Goal: Register for event/course

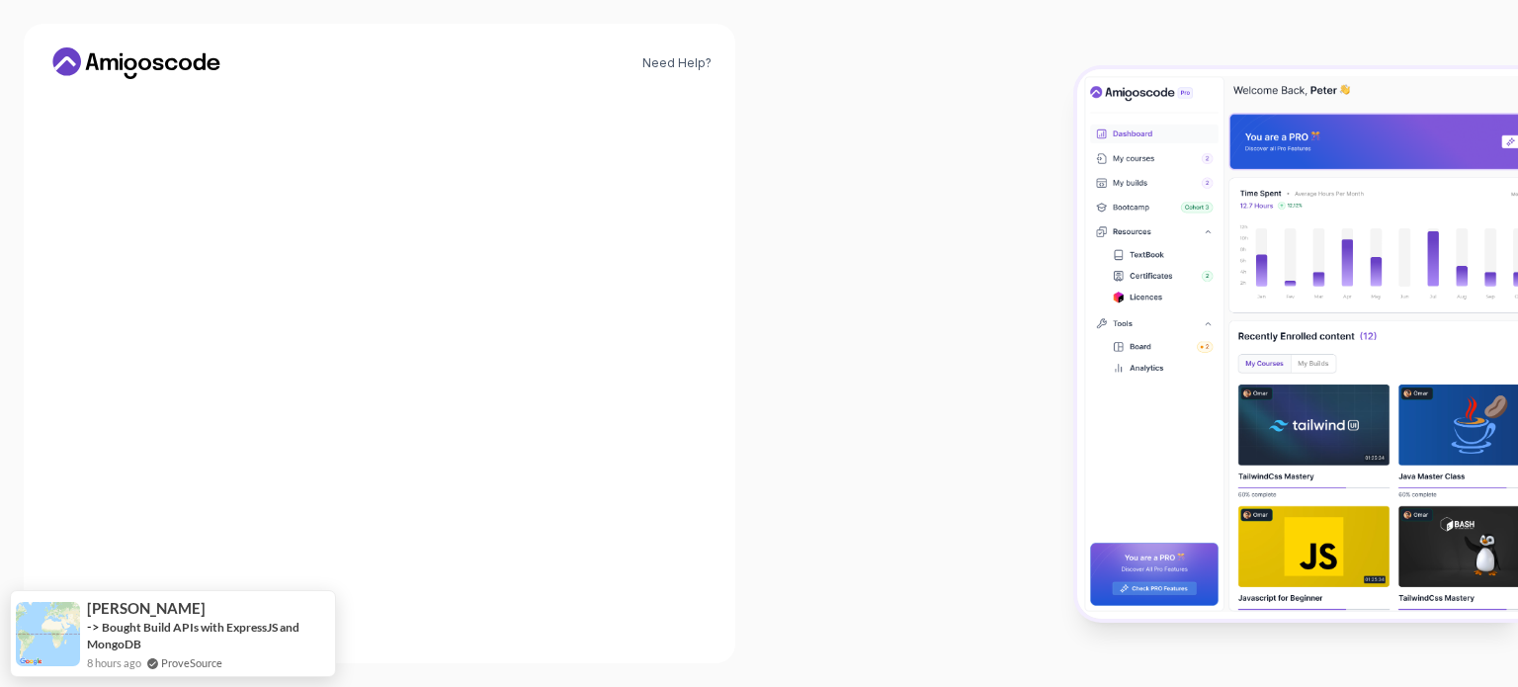
click at [331, 291] on input "Email *" at bounding box center [379, 303] width 395 height 42
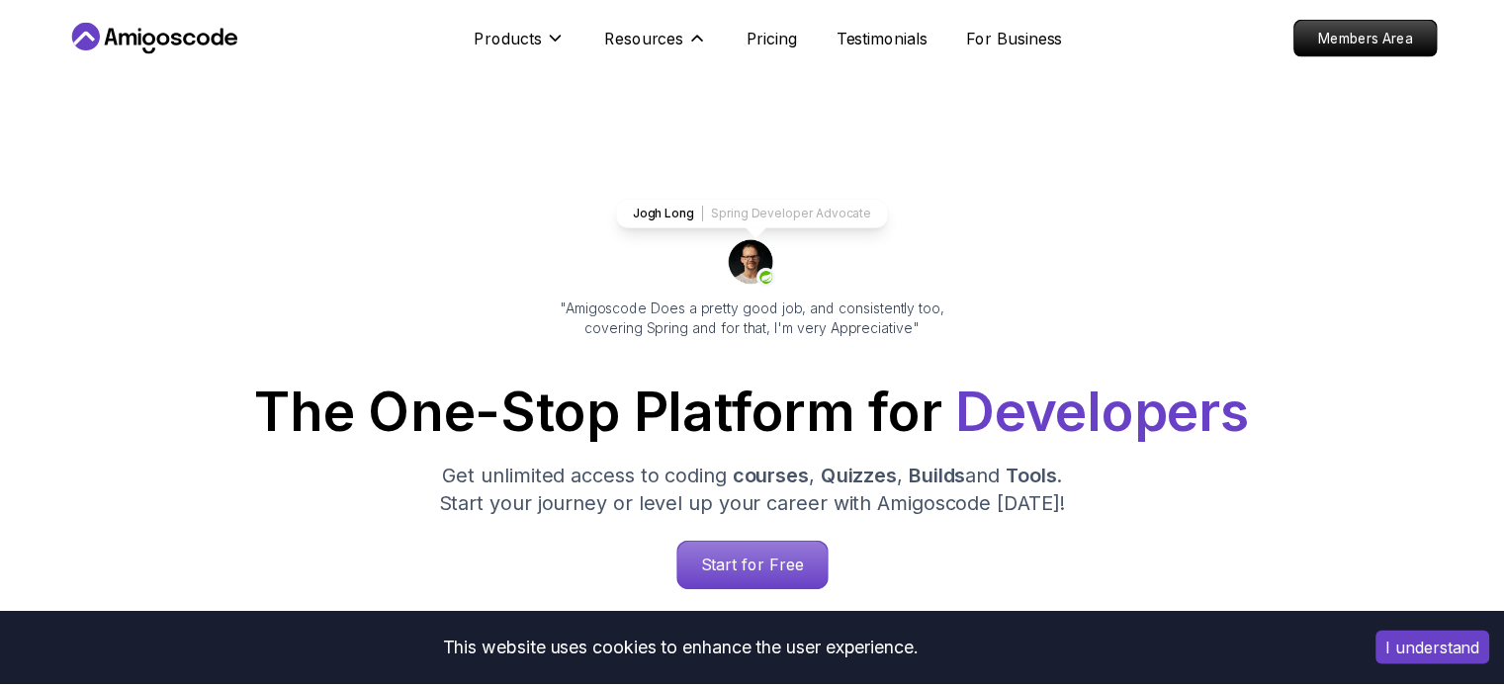
scroll to position [59, 0]
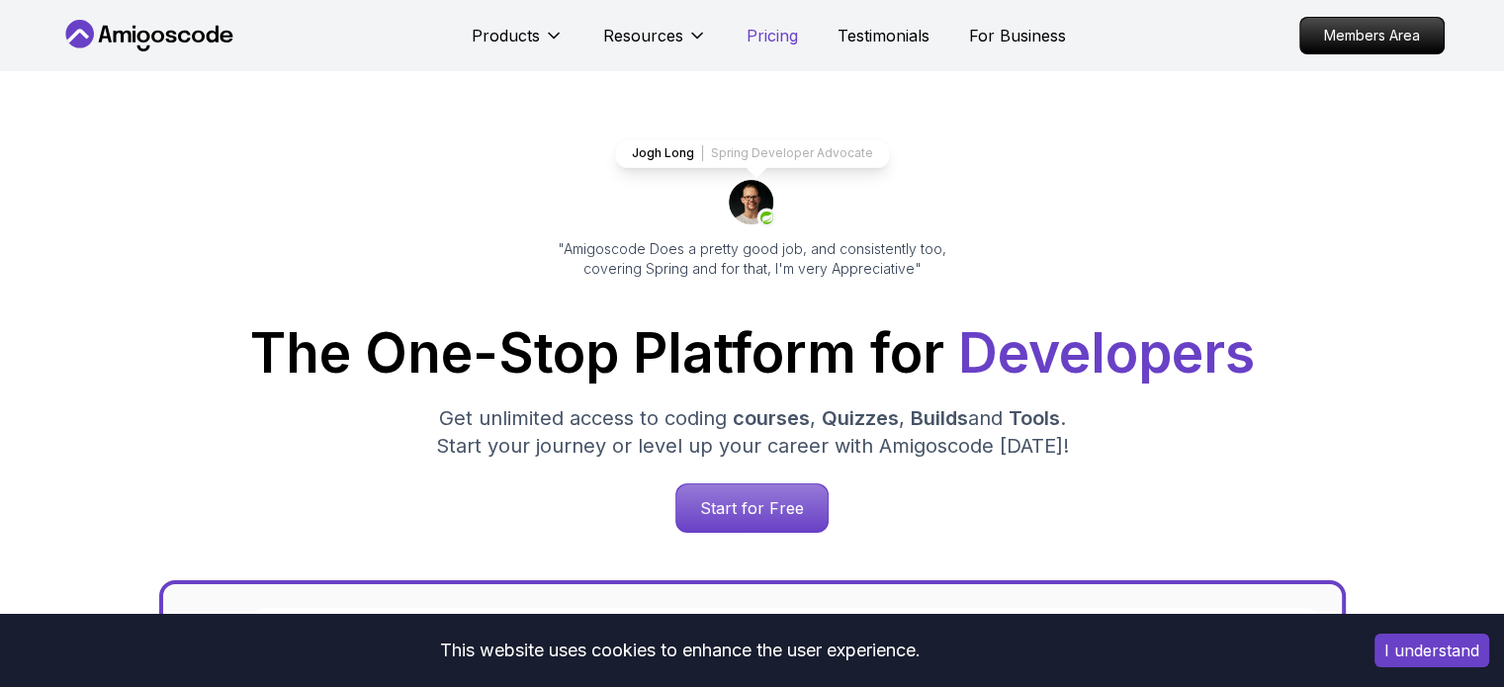
click at [779, 45] on p "Pricing" at bounding box center [771, 36] width 51 height 24
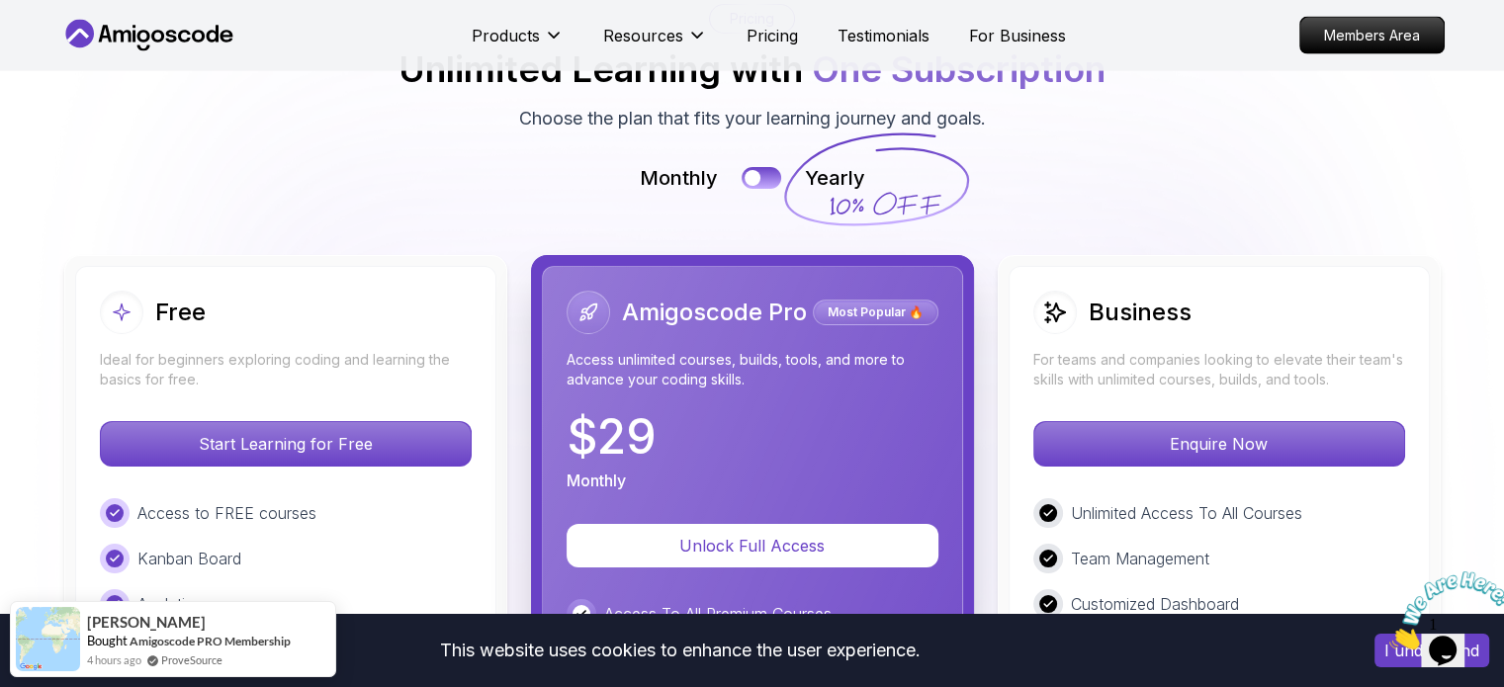
scroll to position [4542, 0]
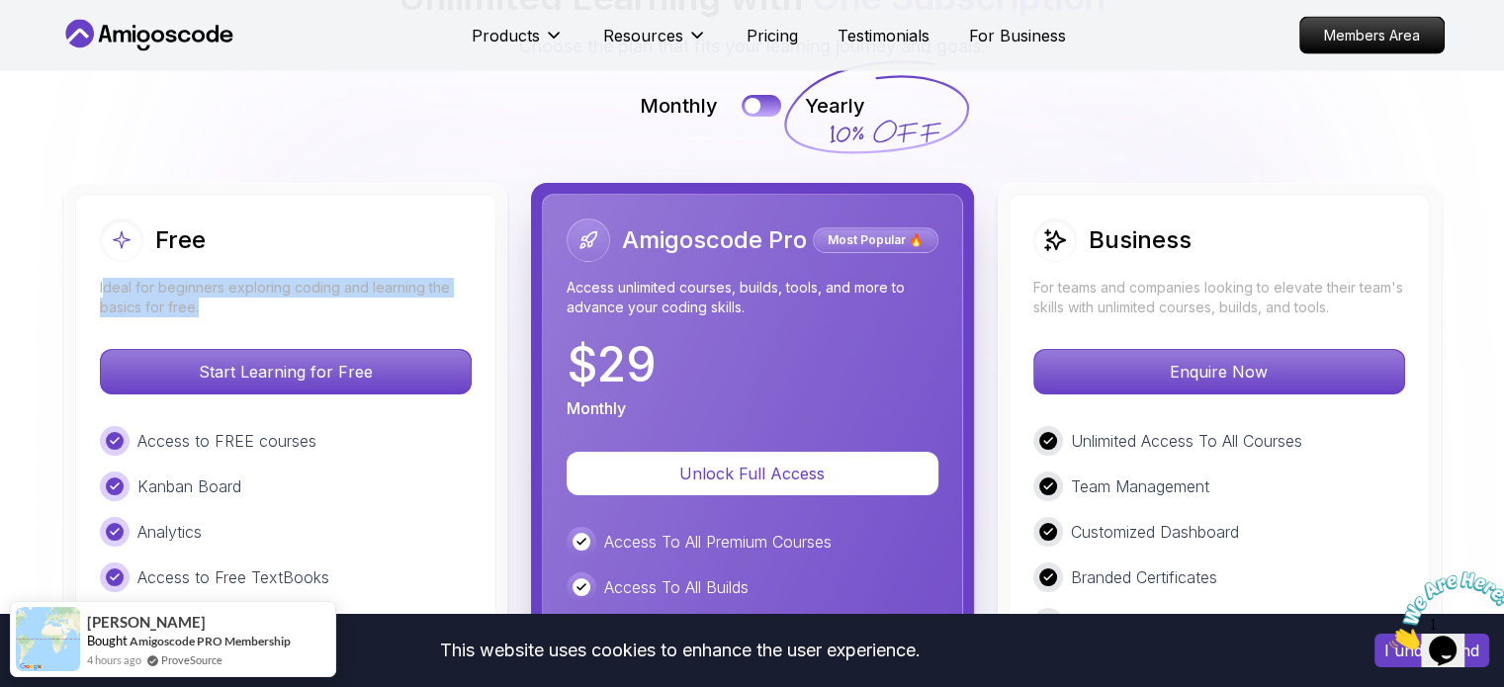
drag, startPoint x: 103, startPoint y: 186, endPoint x: 222, endPoint y: 204, distance: 120.9
click at [222, 278] on p "Ideal for beginners exploring coding and learning the basics for free." at bounding box center [286, 298] width 372 height 40
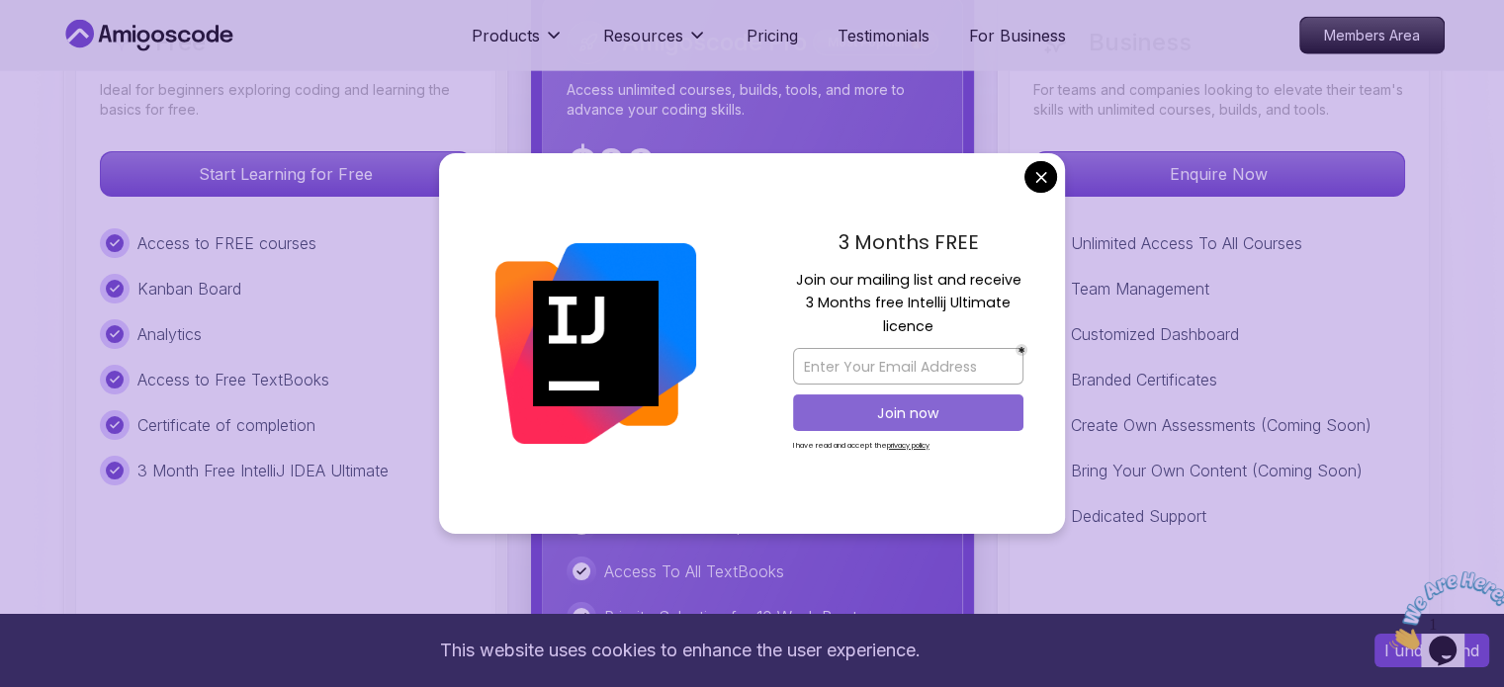
scroll to position [4839, 0]
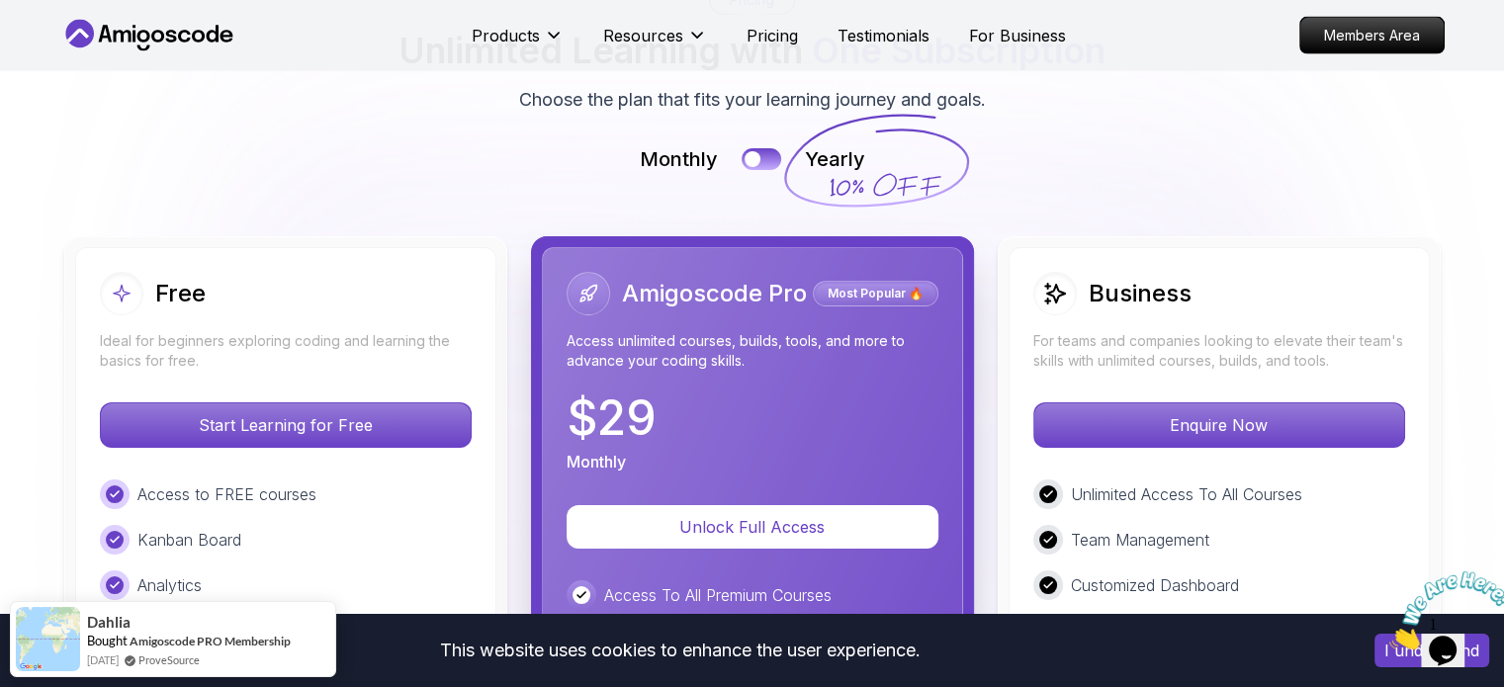
scroll to position [4444, 0]
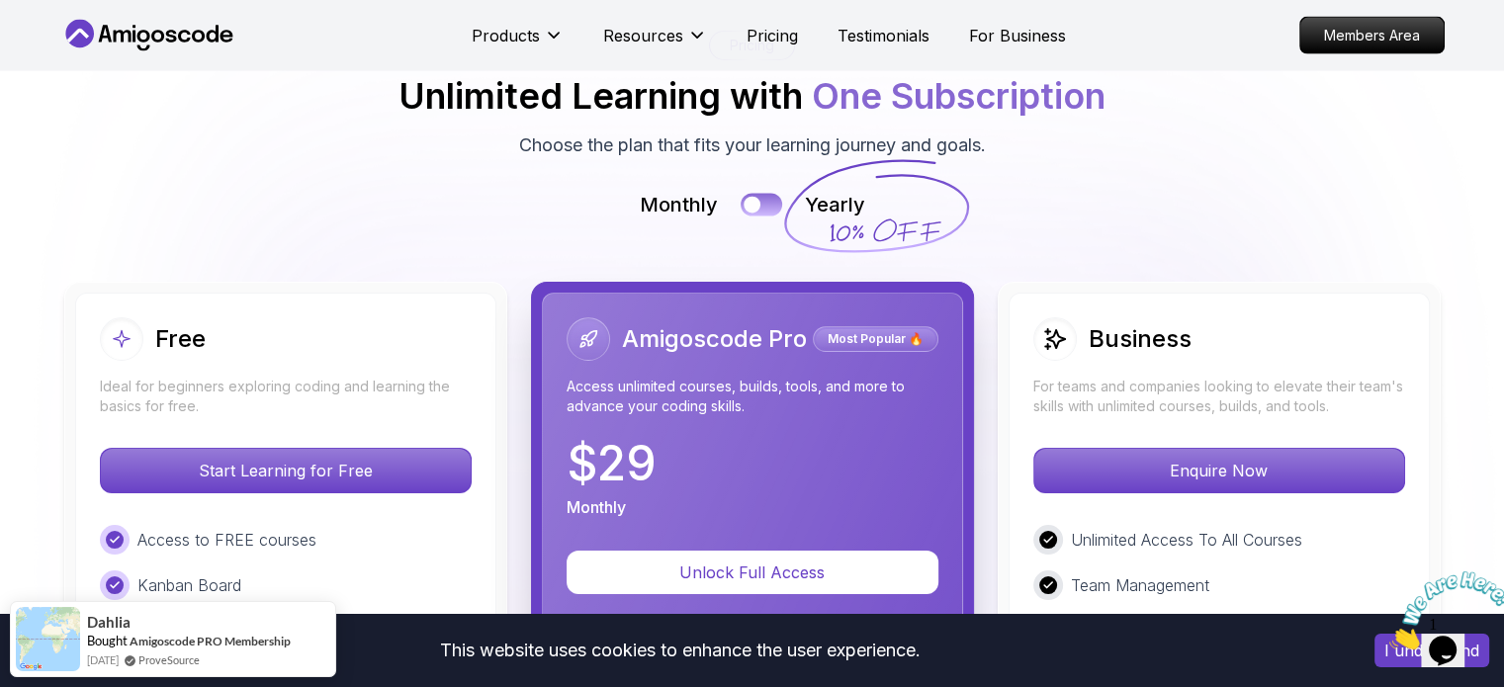
click at [757, 197] on div at bounding box center [751, 205] width 17 height 17
click at [759, 193] on button at bounding box center [761, 204] width 42 height 23
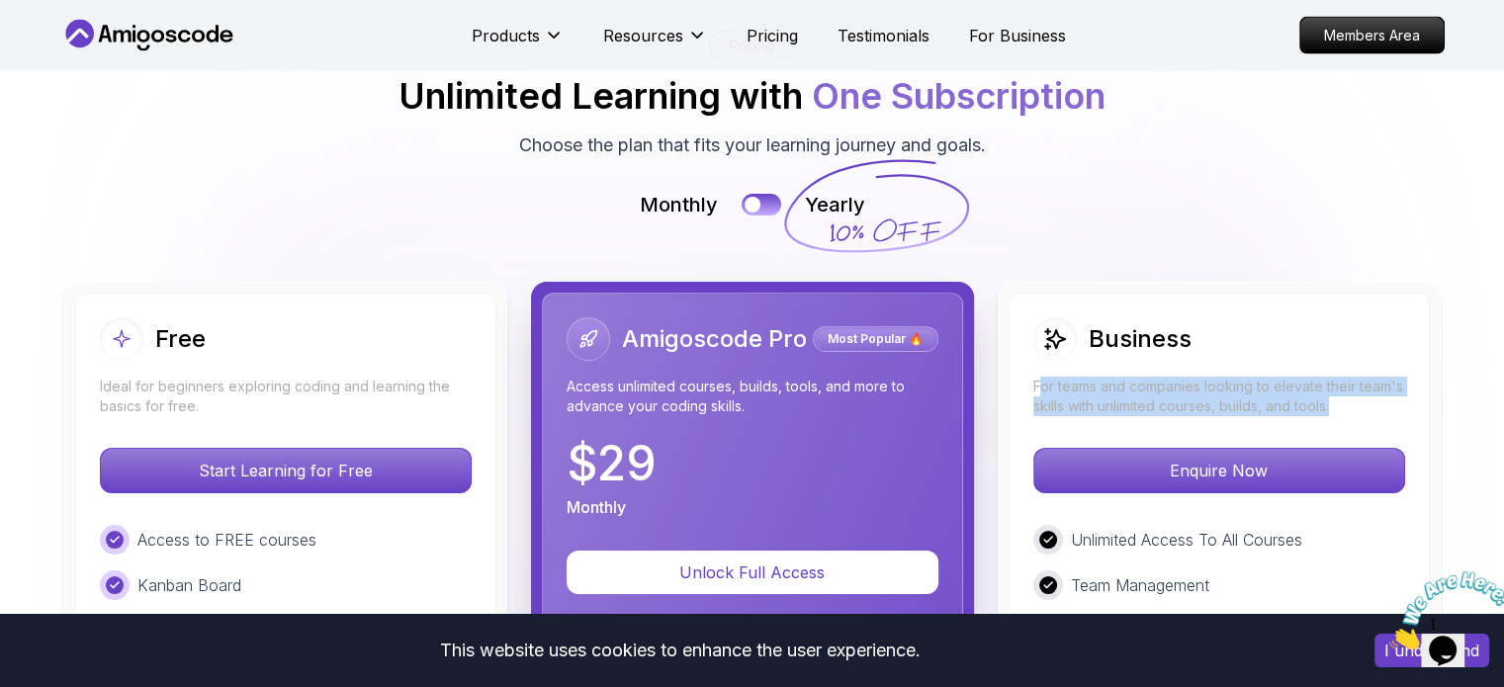
drag, startPoint x: 1037, startPoint y: 282, endPoint x: 1337, endPoint y: 296, distance: 299.8
click at [1337, 377] on p "For teams and companies looking to elevate their team's skills with unlimited c…" at bounding box center [1219, 397] width 372 height 40
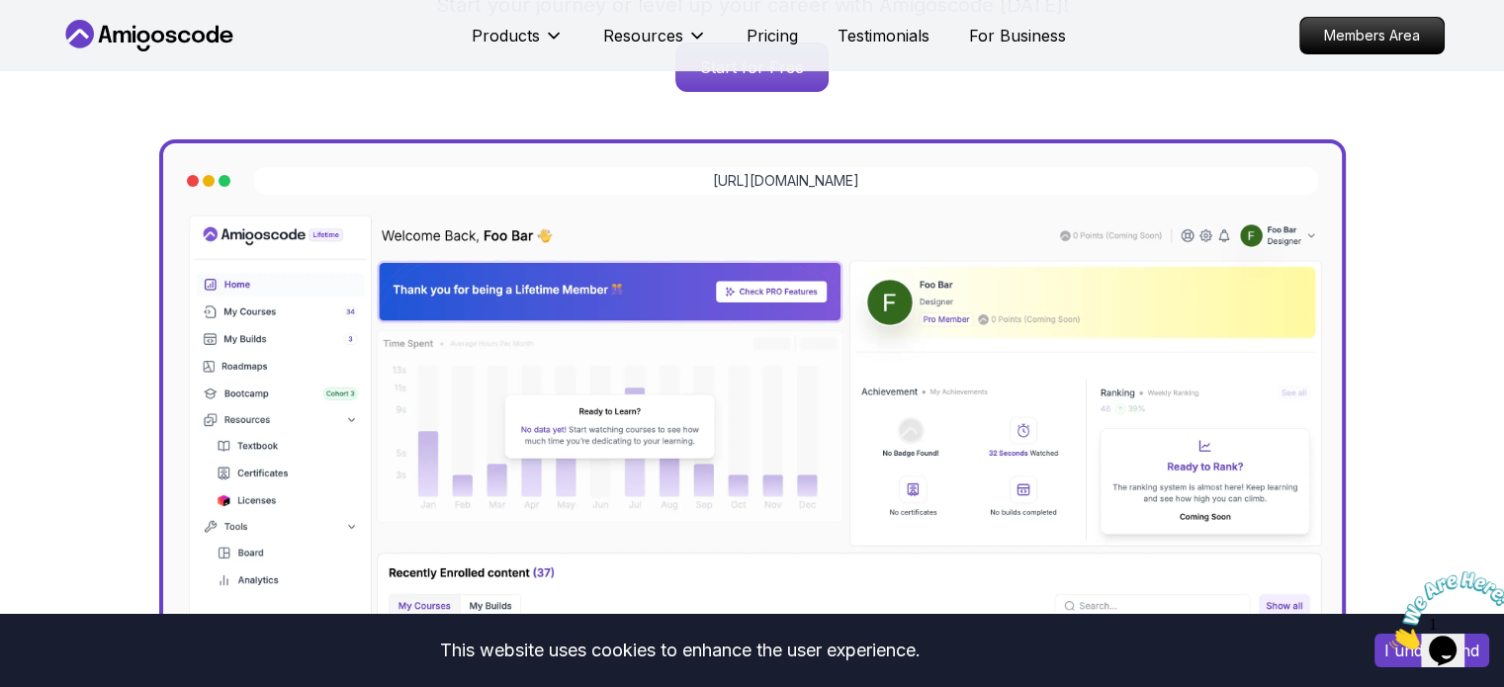
scroll to position [0, 0]
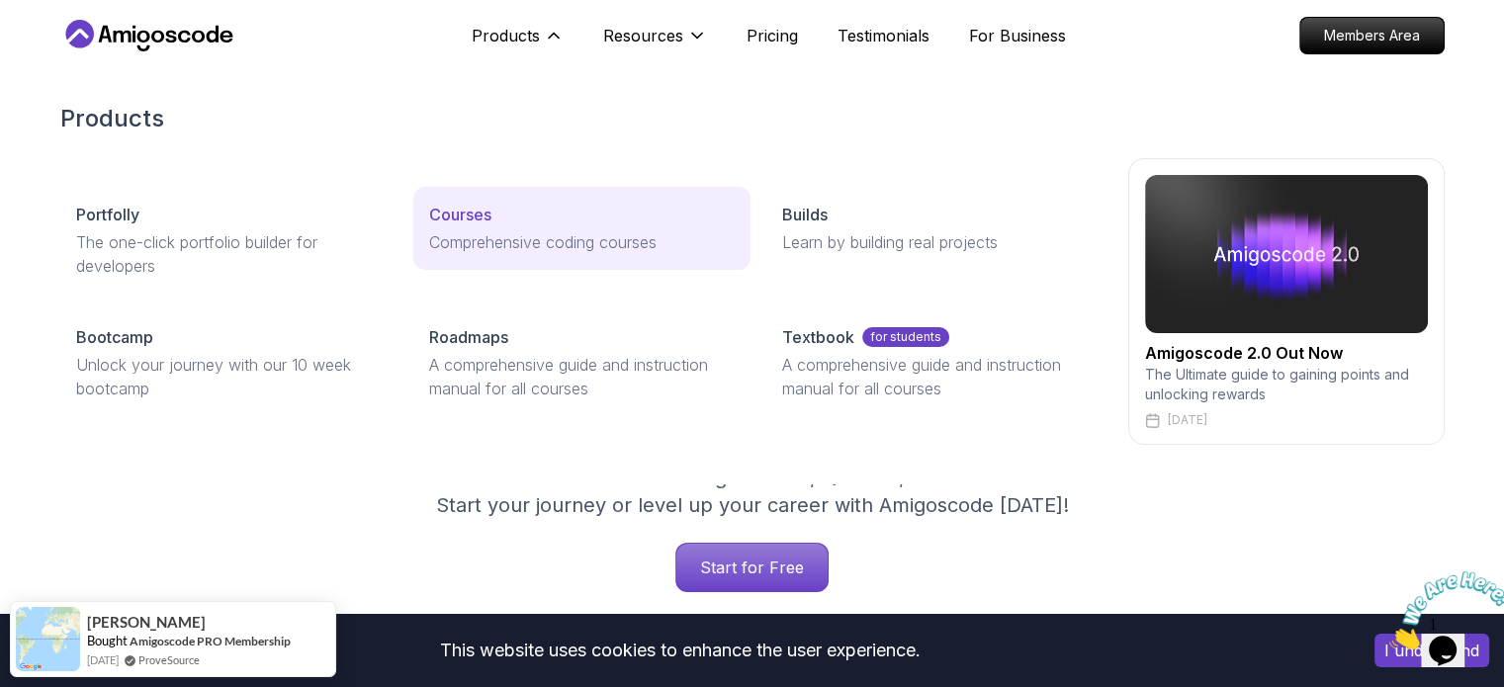
click at [475, 236] on p "Comprehensive coding courses" at bounding box center [581, 242] width 305 height 24
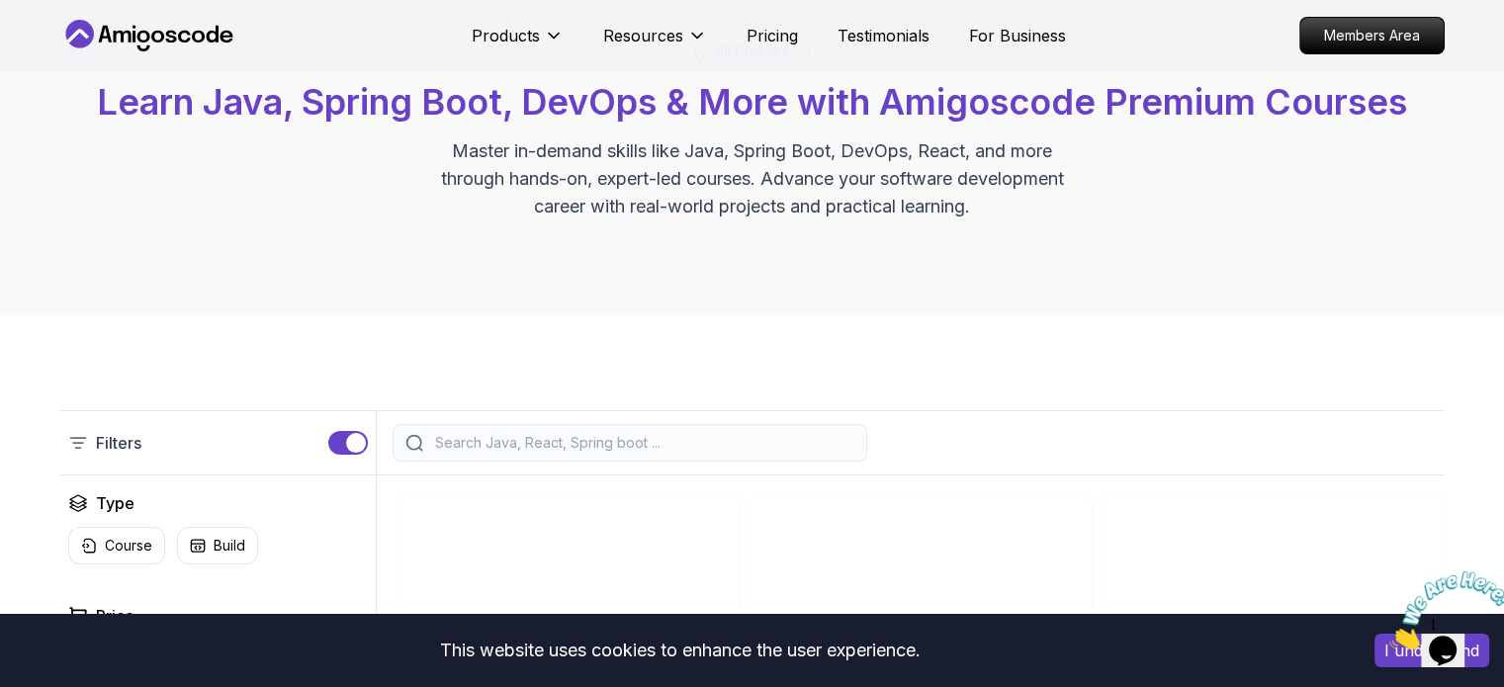
scroll to position [395, 0]
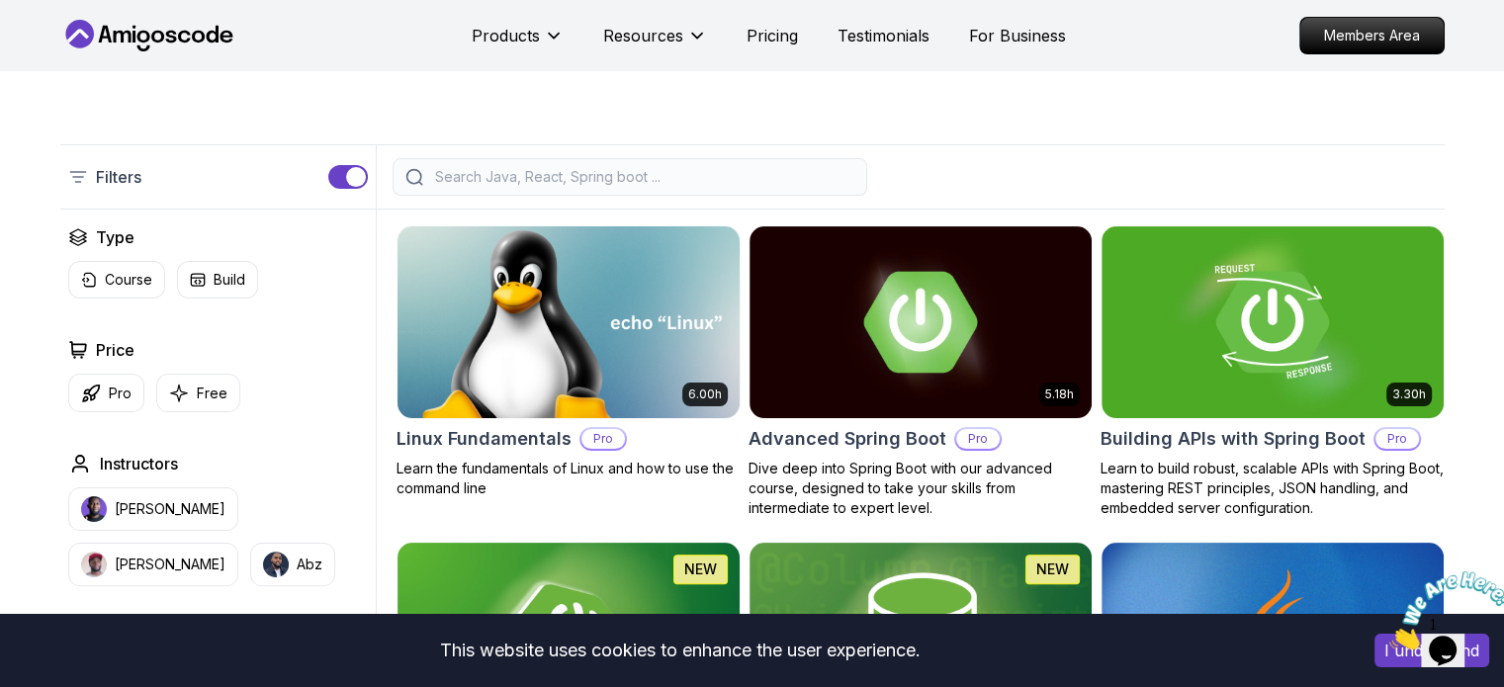
click at [561, 319] on img at bounding box center [567, 321] width 359 height 201
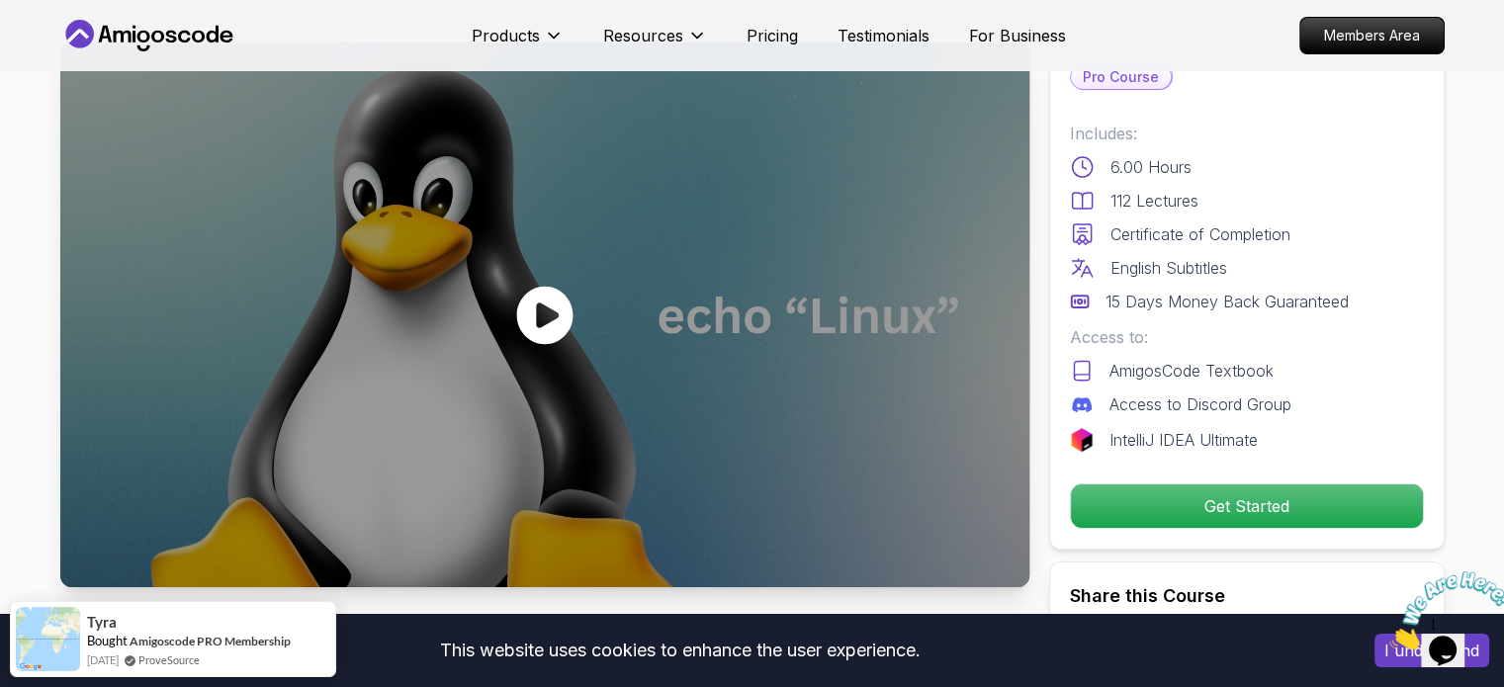
scroll to position [198, 0]
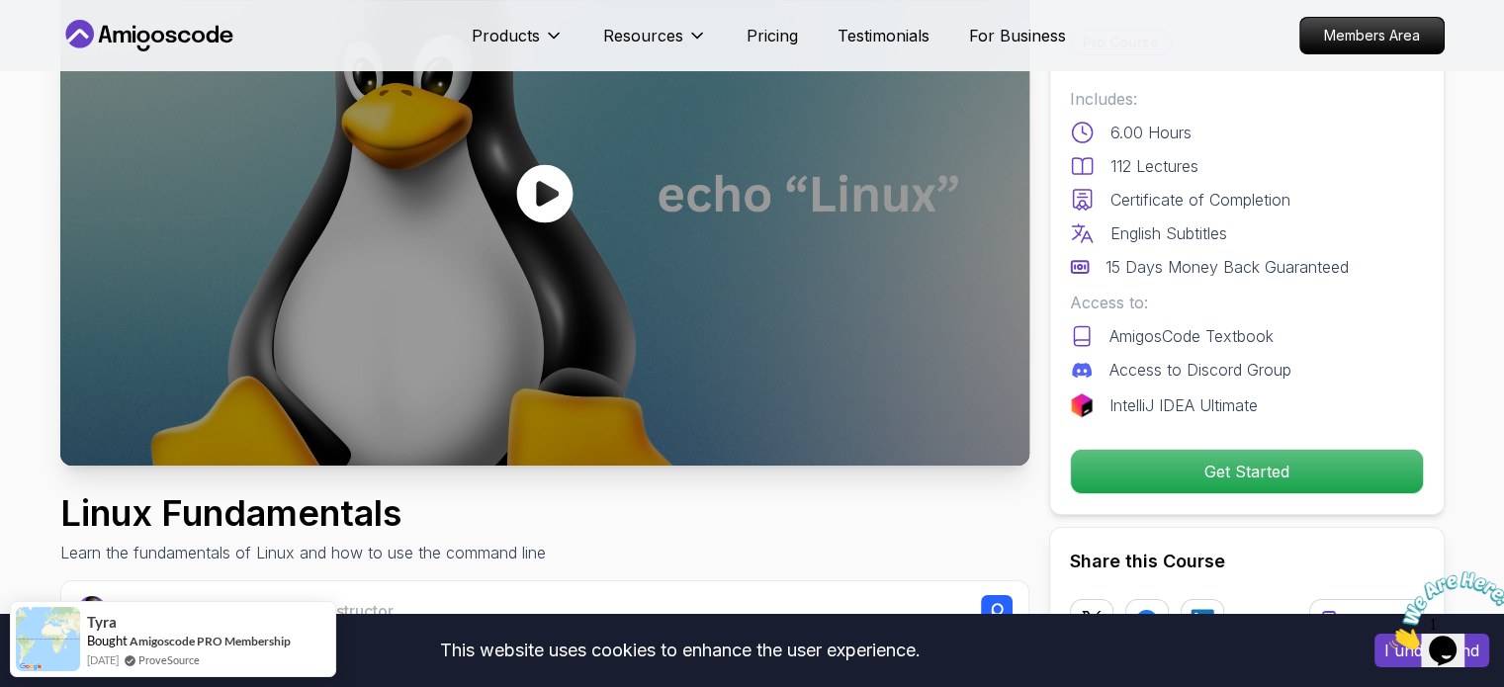
click at [549, 200] on icon at bounding box center [544, 193] width 59 height 59
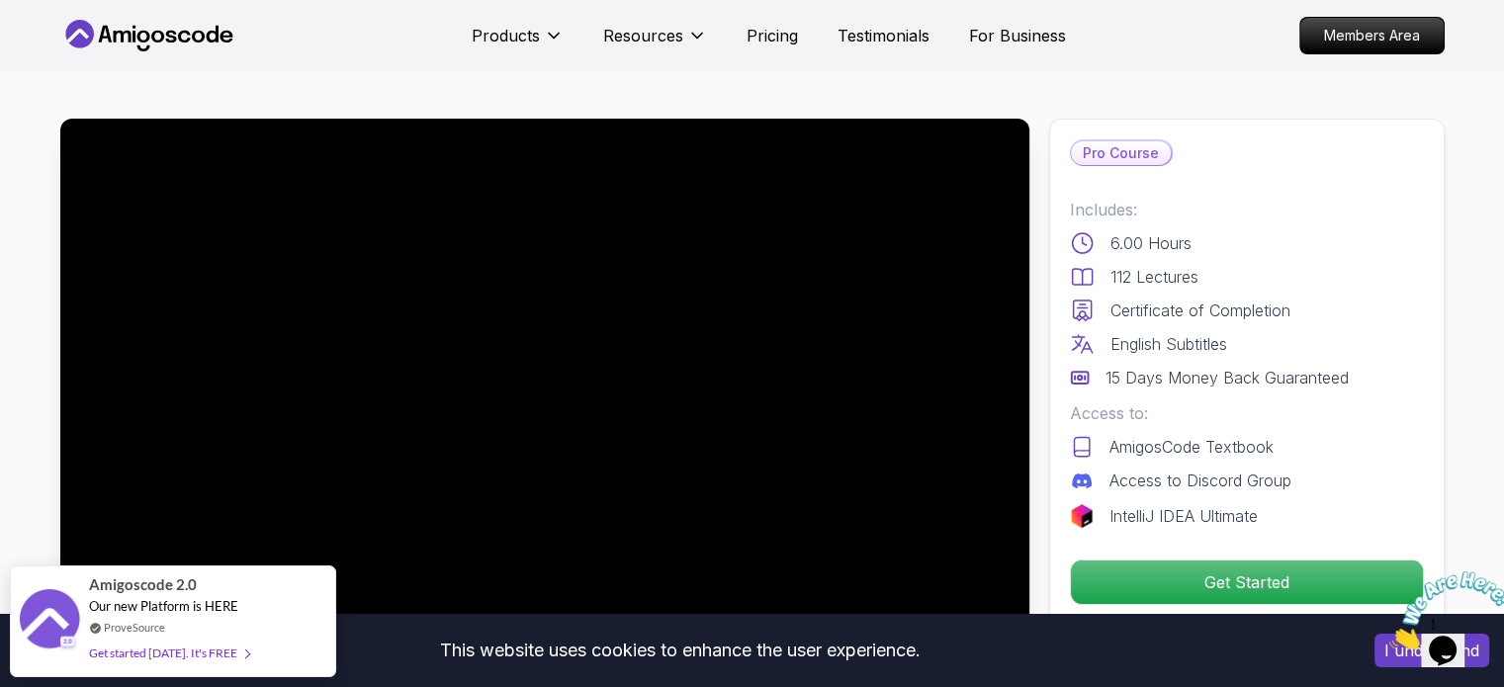
scroll to position [99, 0]
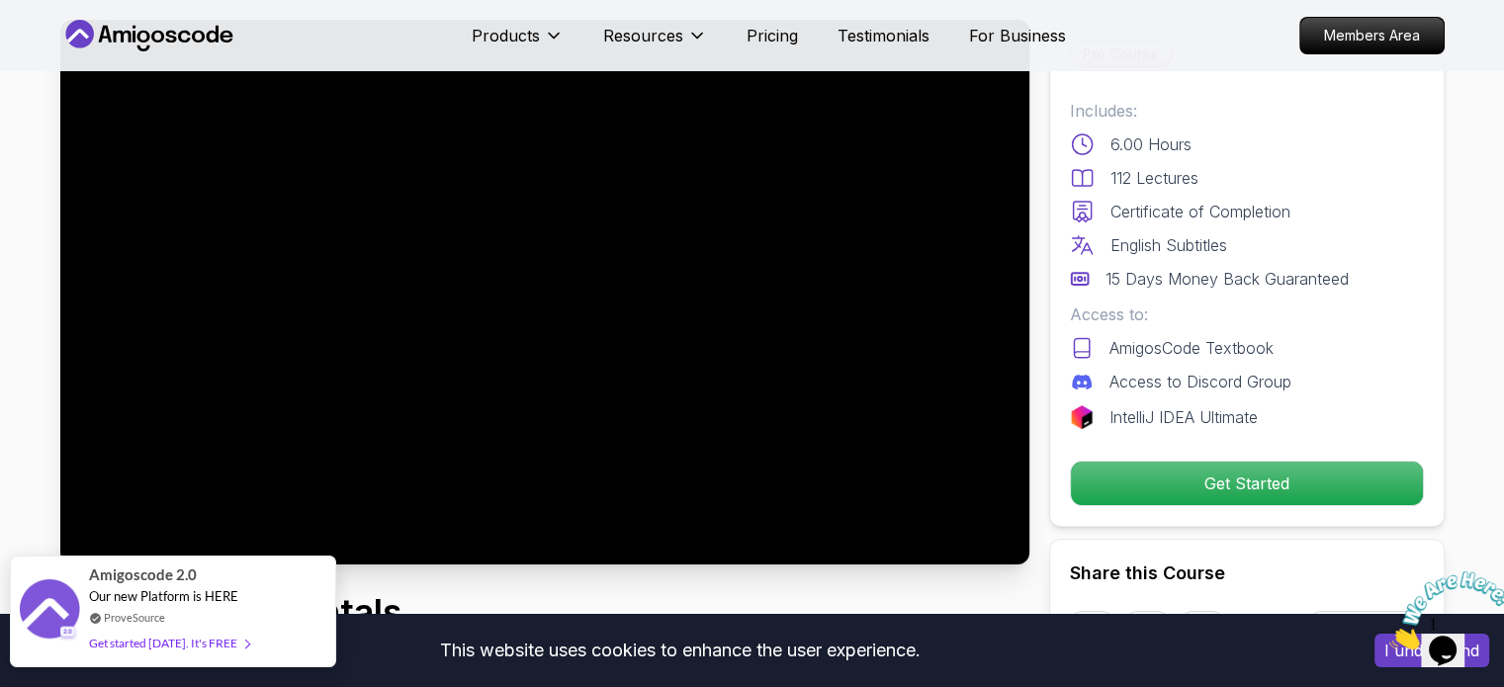
click at [133, 602] on span "Our new Platform is HERE" at bounding box center [163, 596] width 149 height 16
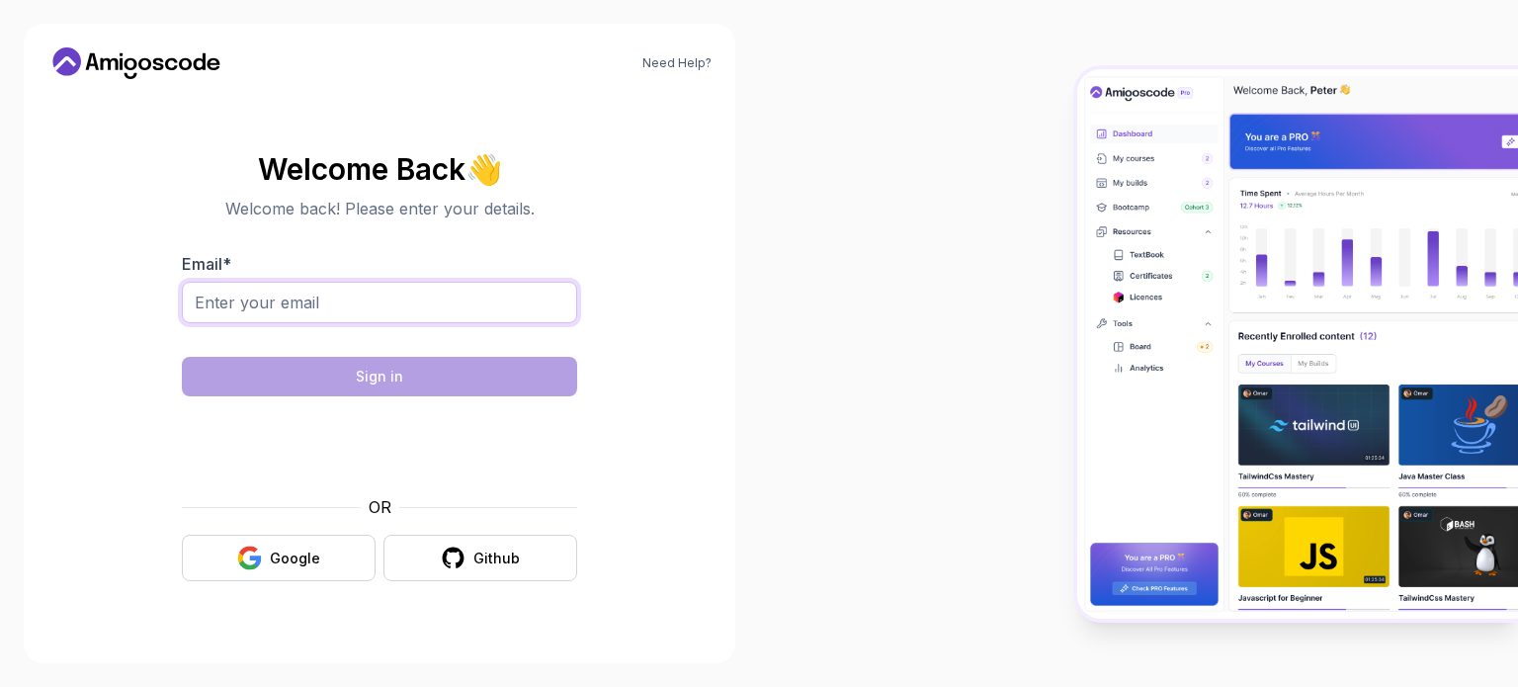
click at [349, 311] on input "Email *" at bounding box center [379, 303] width 395 height 42
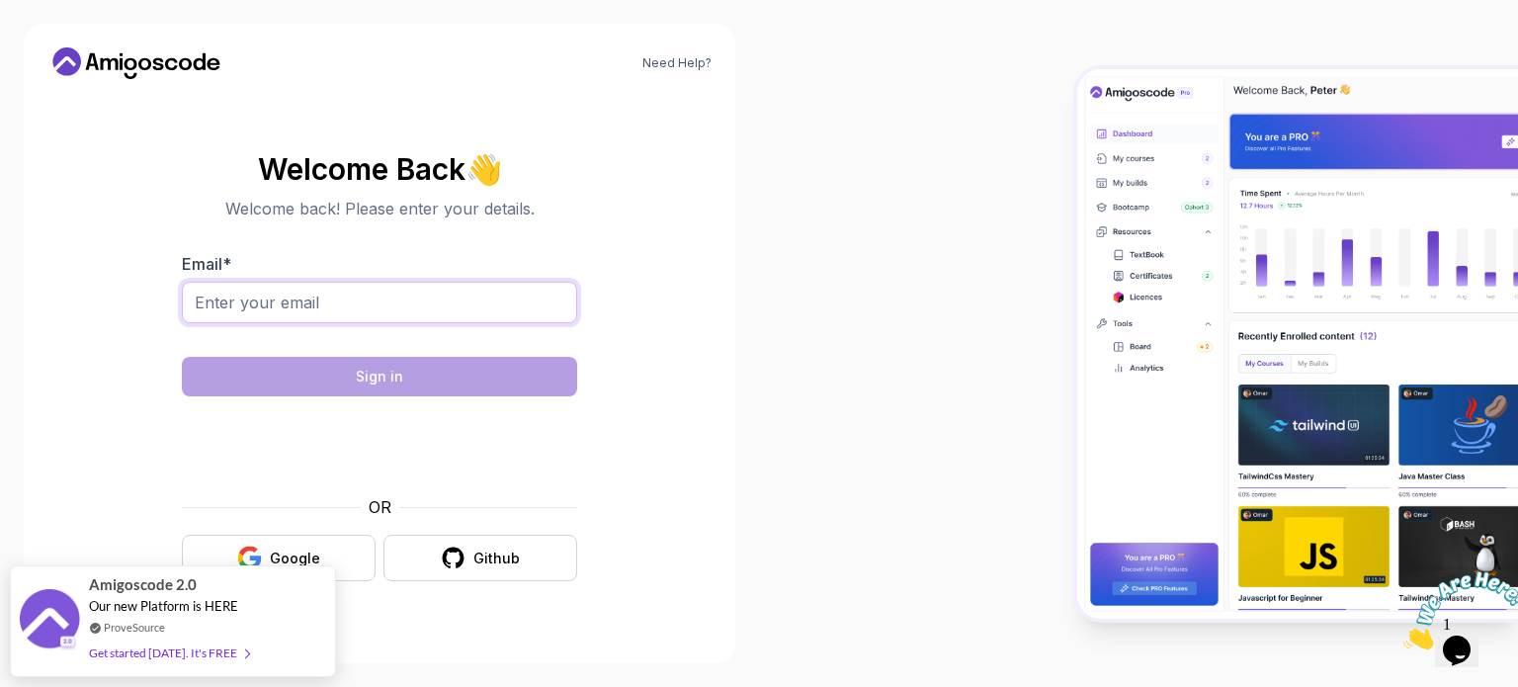
type input "fabiorusso11@hotmail.it"
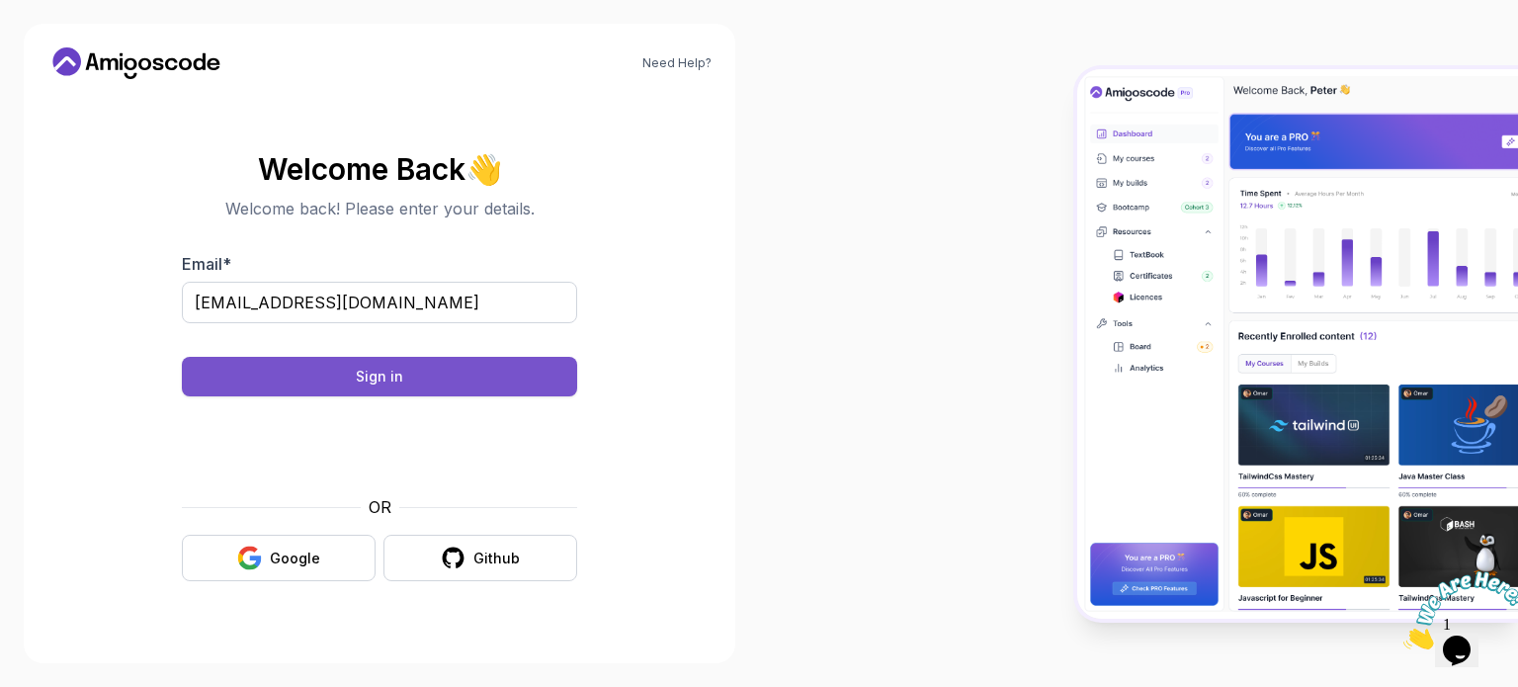
click at [388, 377] on div "Sign in" at bounding box center [379, 377] width 47 height 20
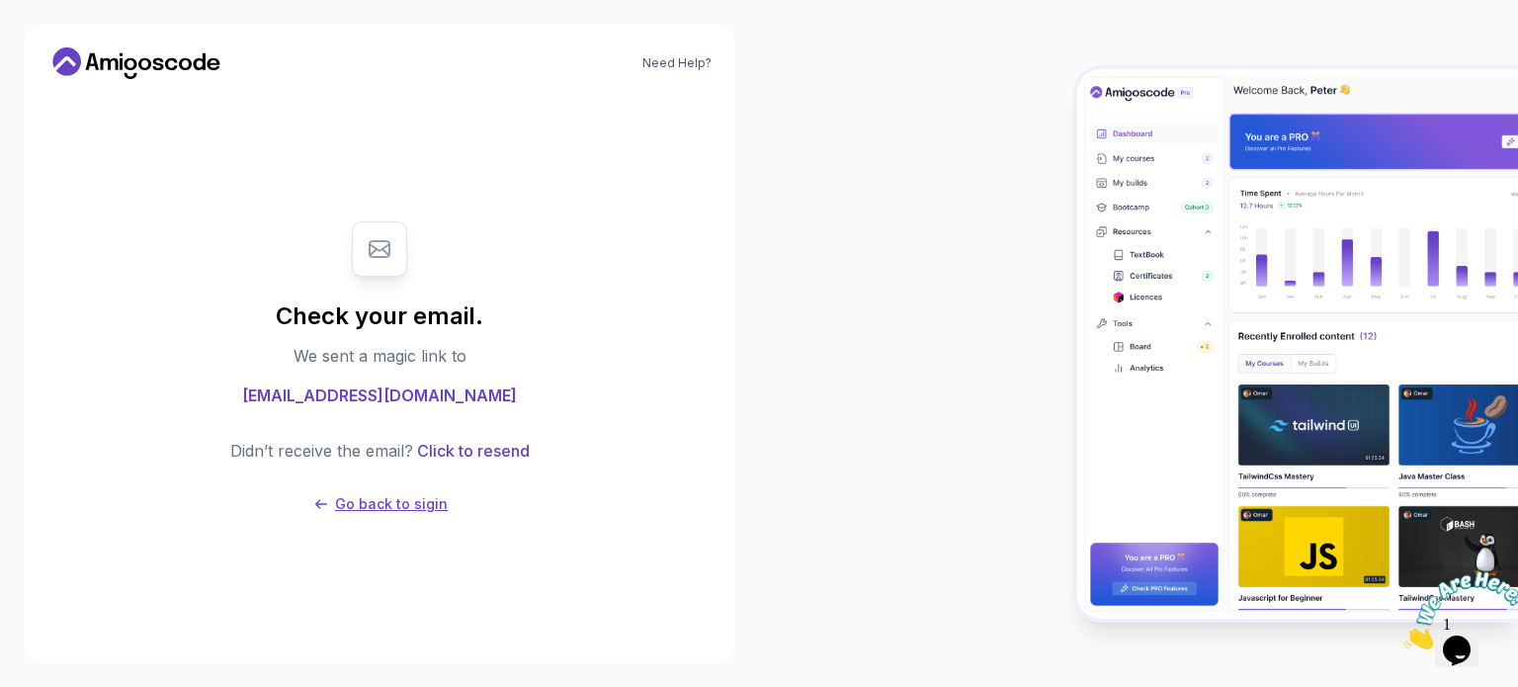
click at [410, 500] on p "Go back to sigin" at bounding box center [391, 504] width 113 height 20
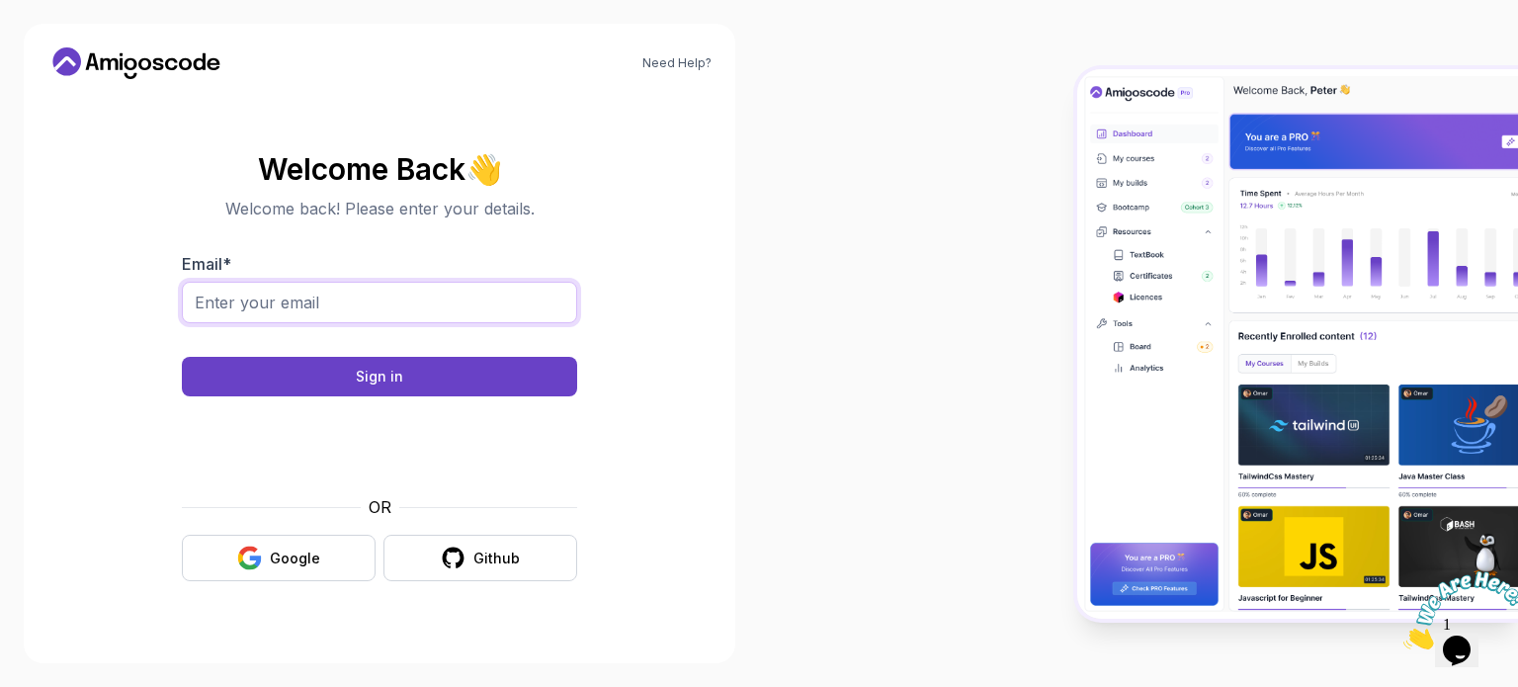
click at [295, 288] on input "Email *" at bounding box center [379, 303] width 395 height 42
type input "fabiorusso11@hotmail.it"
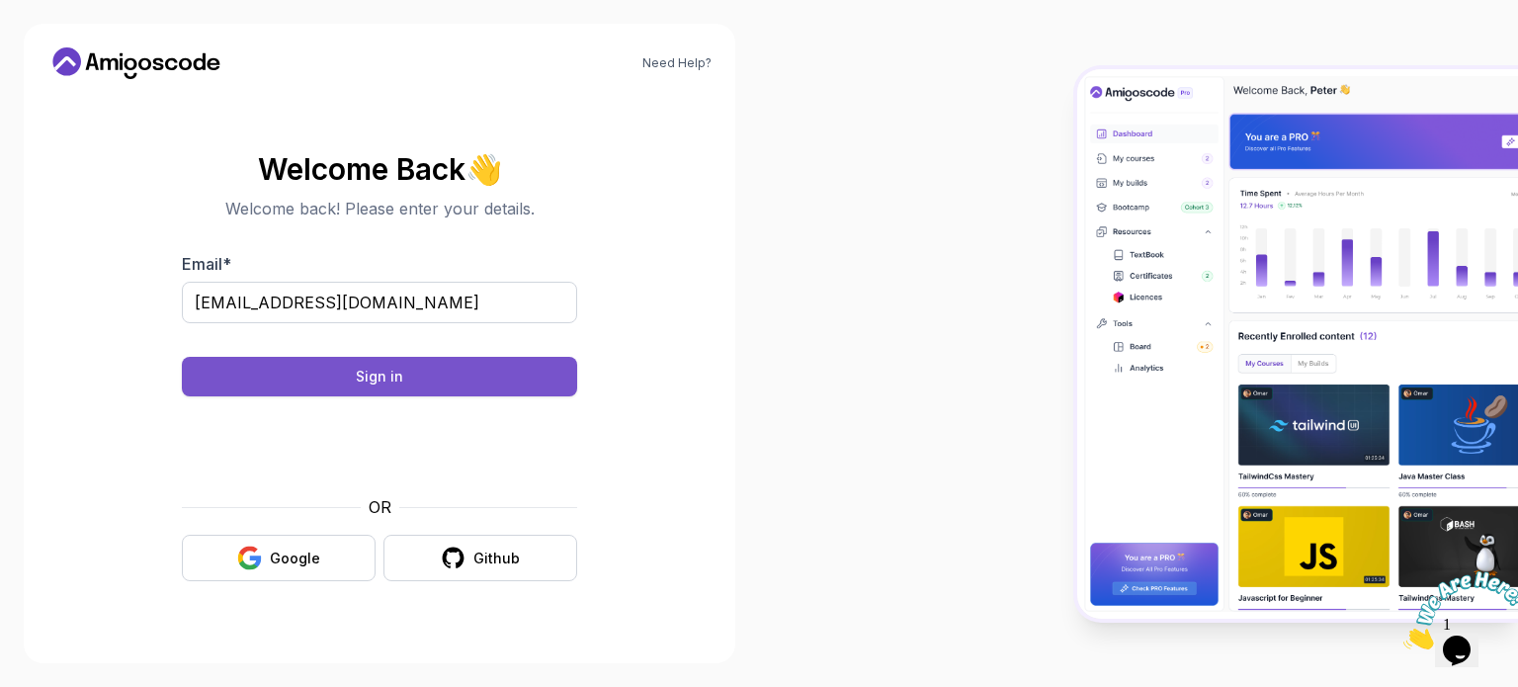
click at [352, 375] on button "Sign in" at bounding box center [379, 377] width 395 height 40
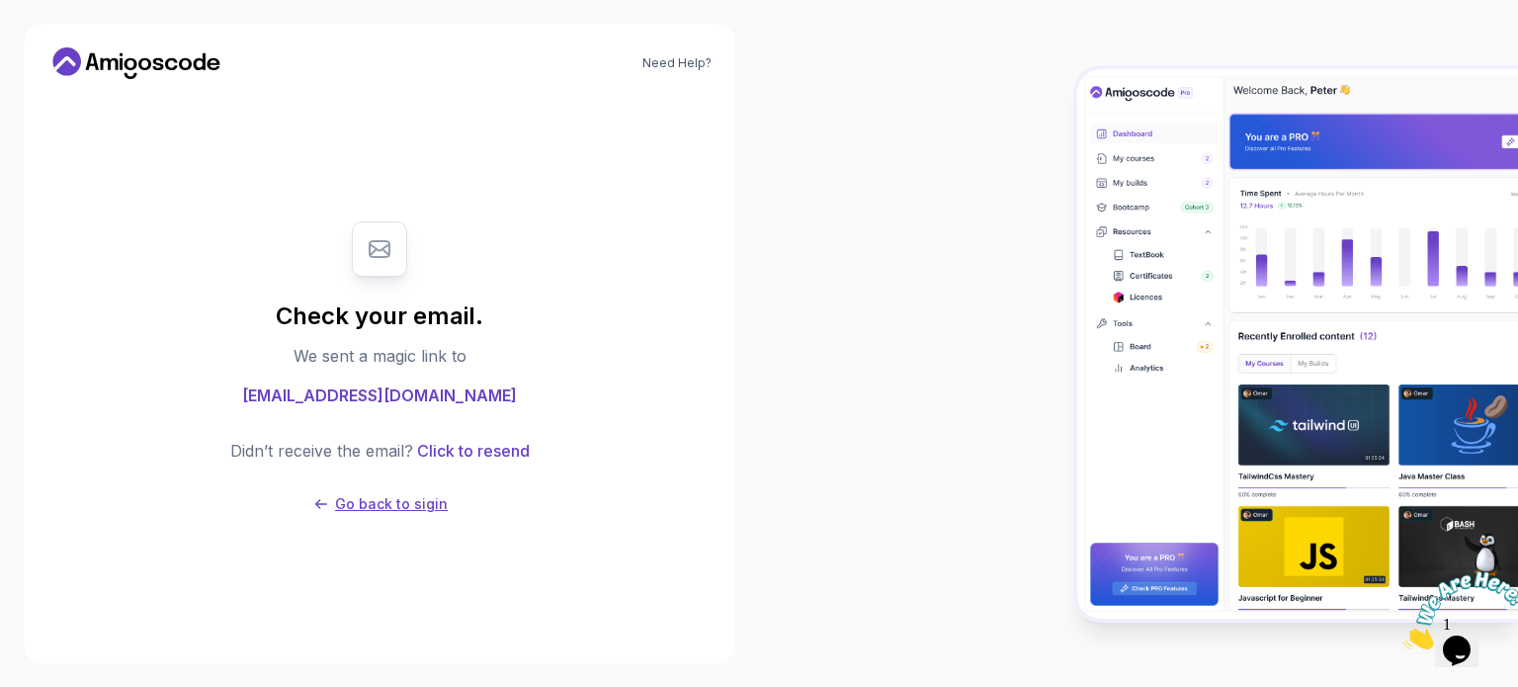
click at [407, 511] on p "Go back to sigin" at bounding box center [391, 504] width 113 height 20
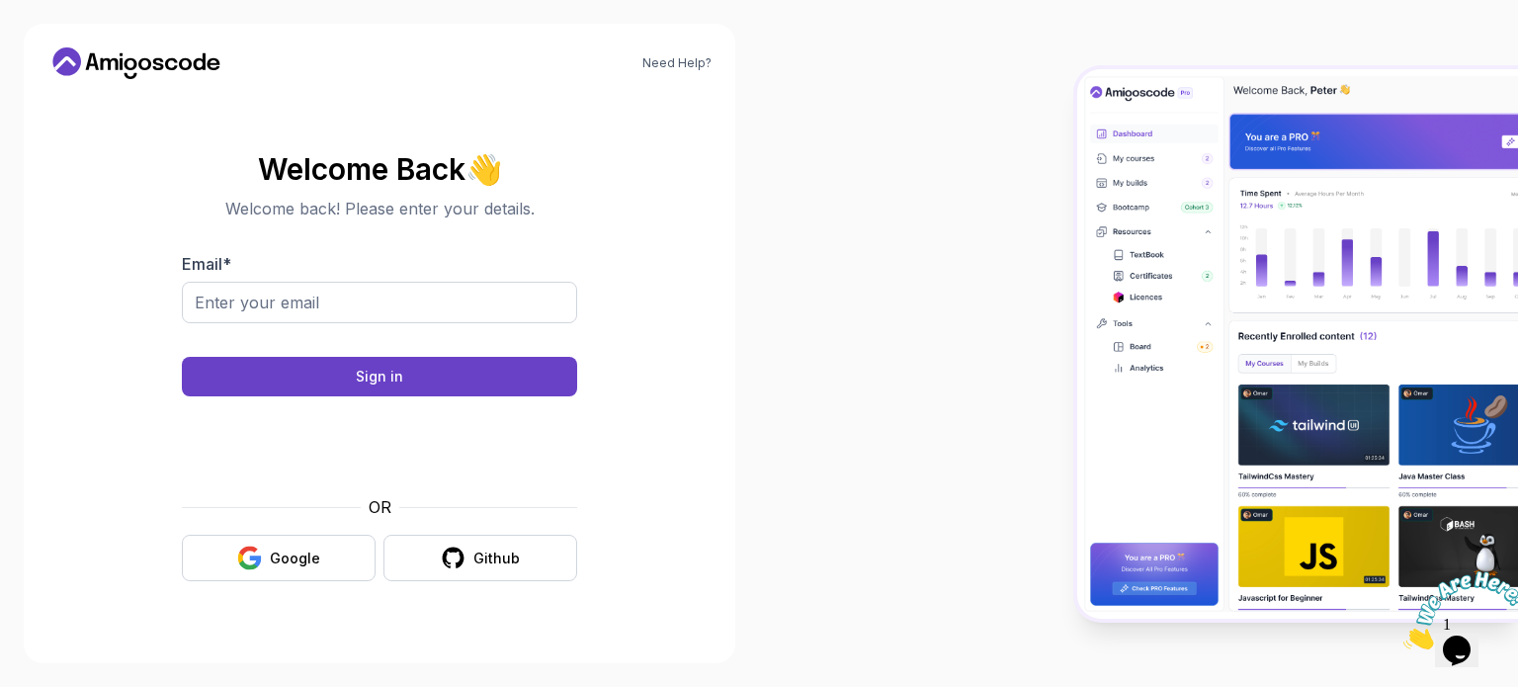
click at [131, 59] on icon at bounding box center [131, 64] width 13 height 12
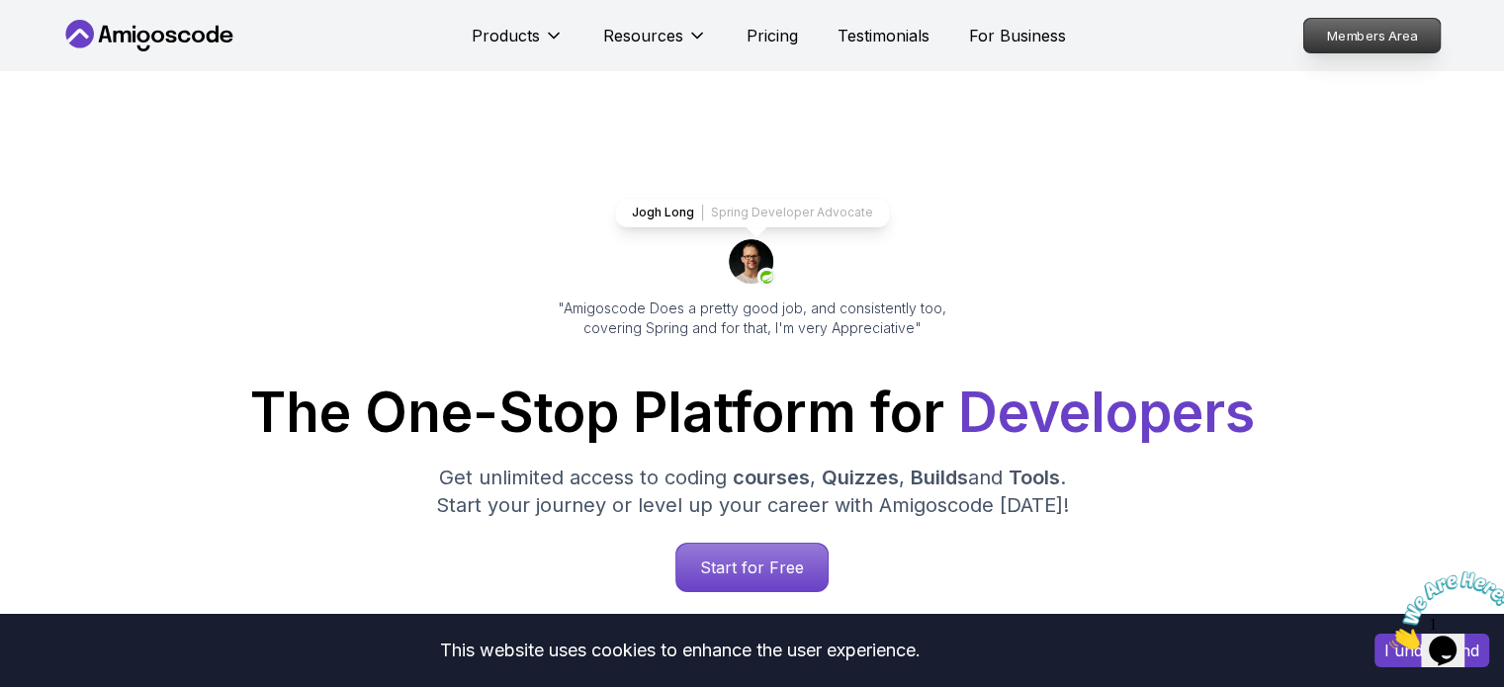
click at [1355, 43] on p "Members Area" at bounding box center [1371, 36] width 136 height 34
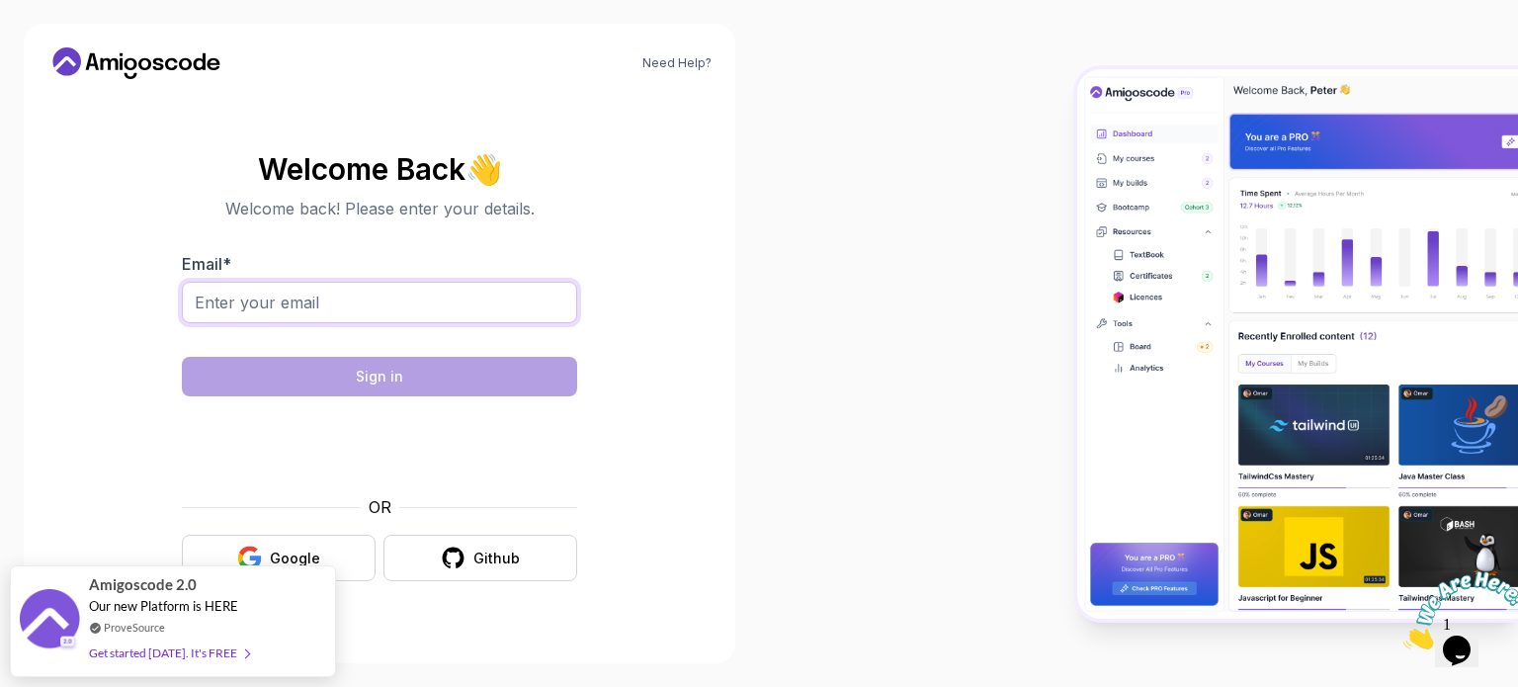
click at [345, 306] on input "Email *" at bounding box center [379, 303] width 395 height 42
type input "fabiorusso11@hotmail.it"
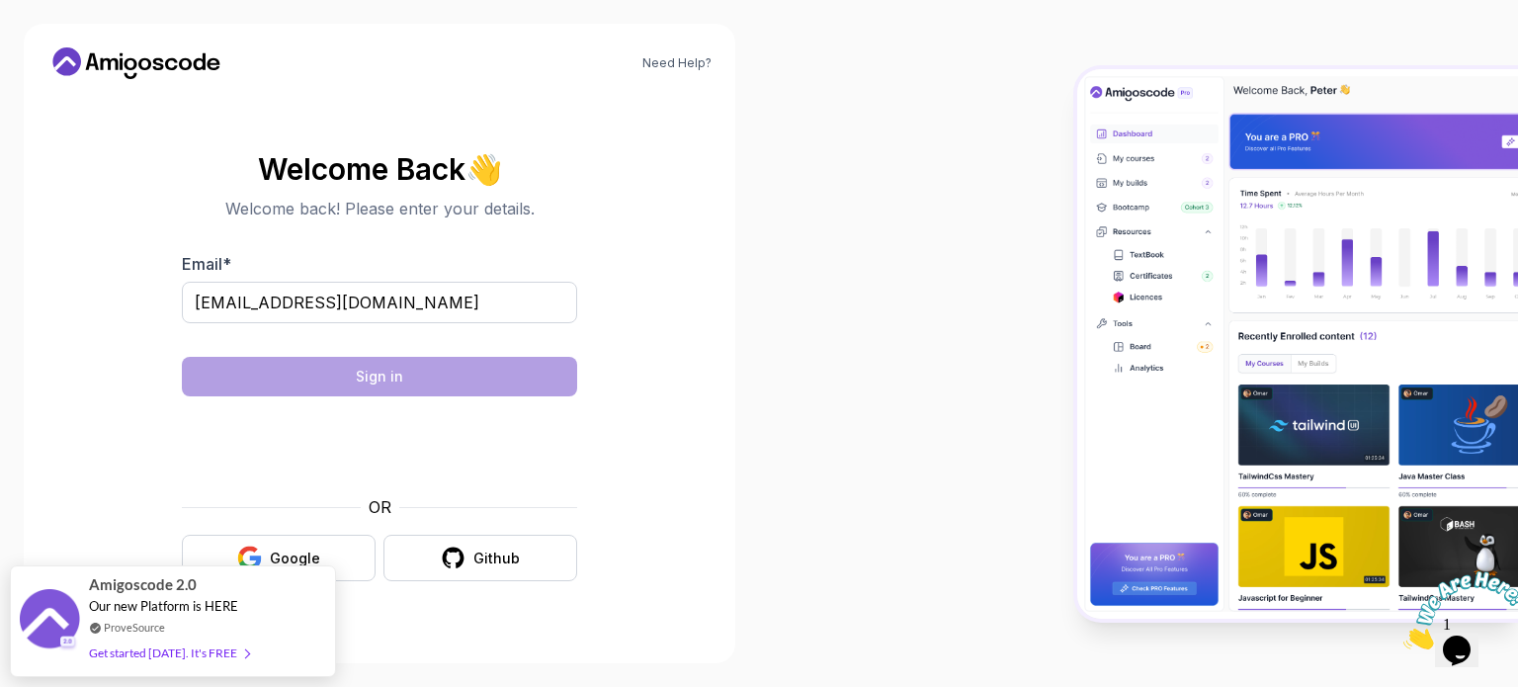
click at [137, 458] on section "Welcome Back 👋 Welcome back! Please enter your details. Email * fabiorusso11@ho…" at bounding box center [379, 367] width 664 height 468
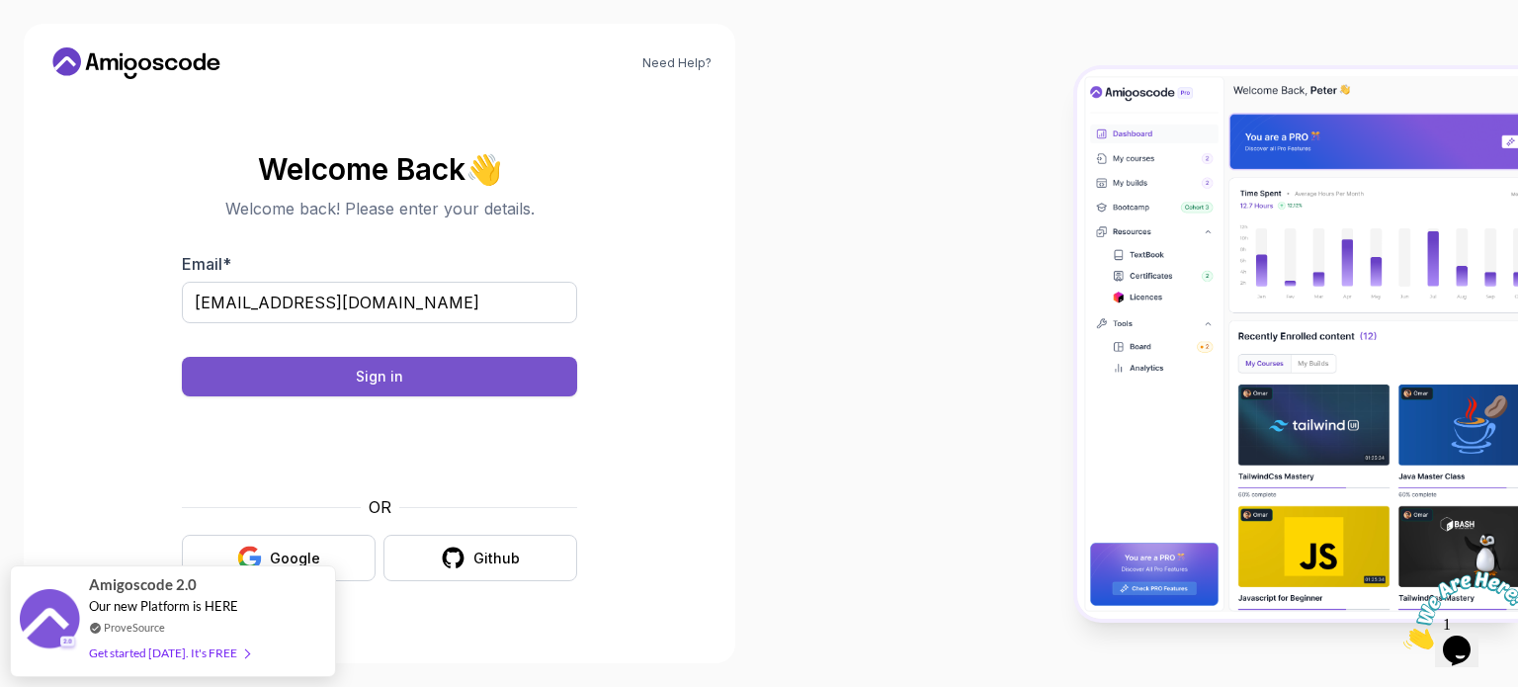
click at [357, 379] on div "Sign in" at bounding box center [379, 377] width 47 height 20
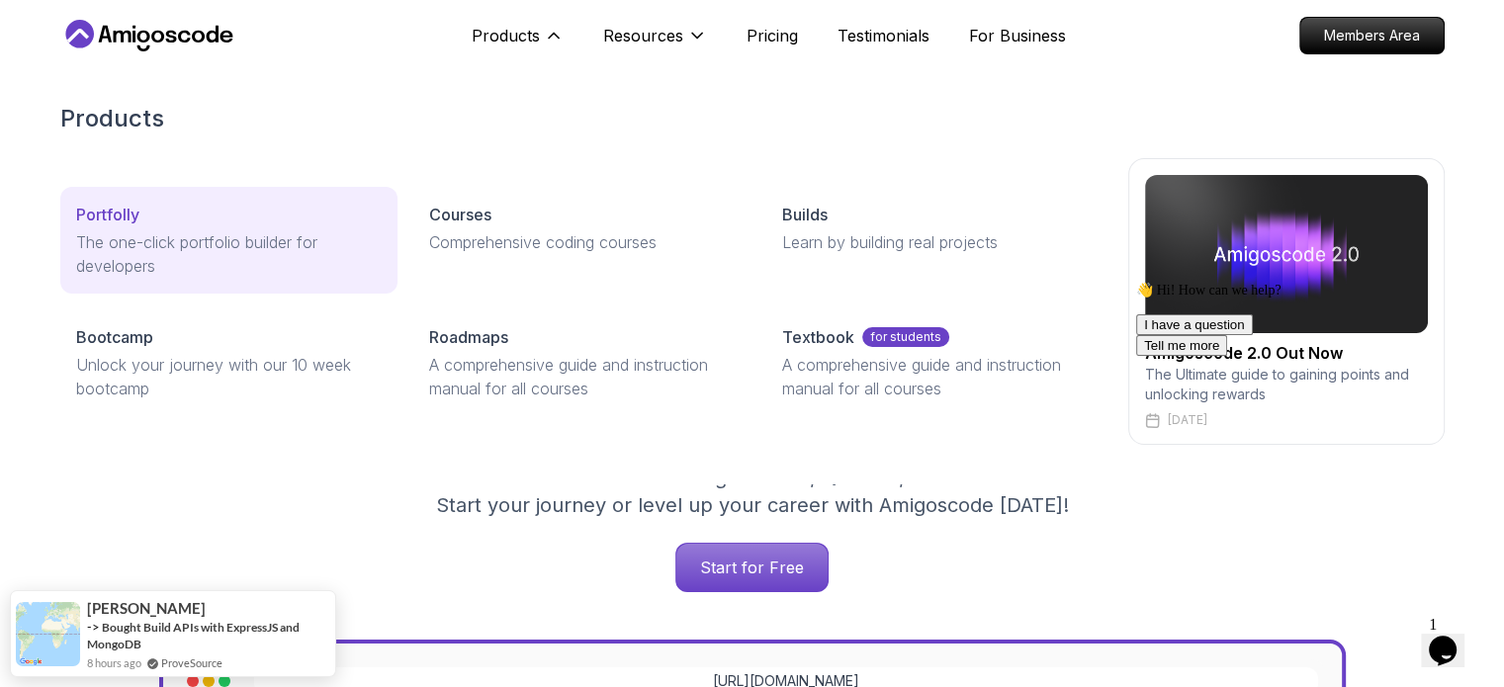
click at [194, 249] on p "The one-click portfolio builder for developers" at bounding box center [228, 253] width 305 height 47
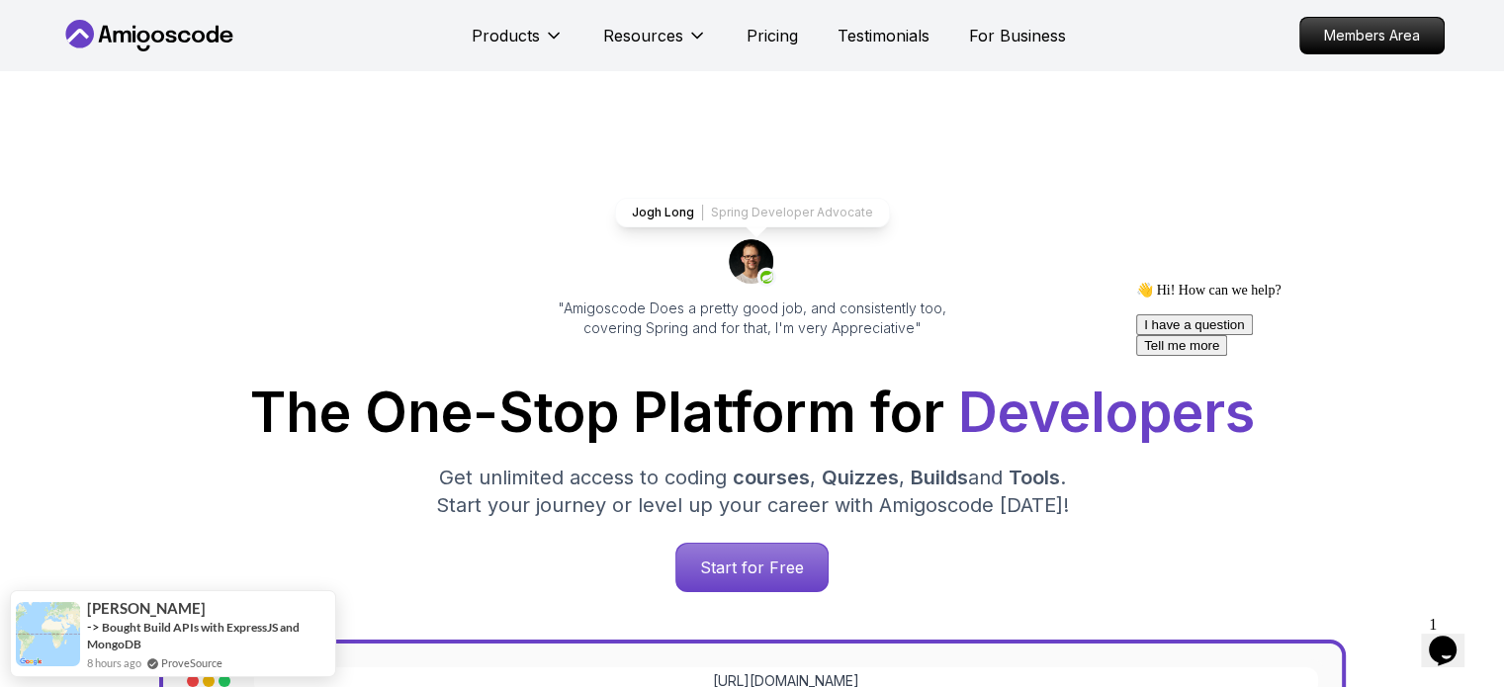
click at [921, 41] on p "Testimonials" at bounding box center [883, 36] width 92 height 24
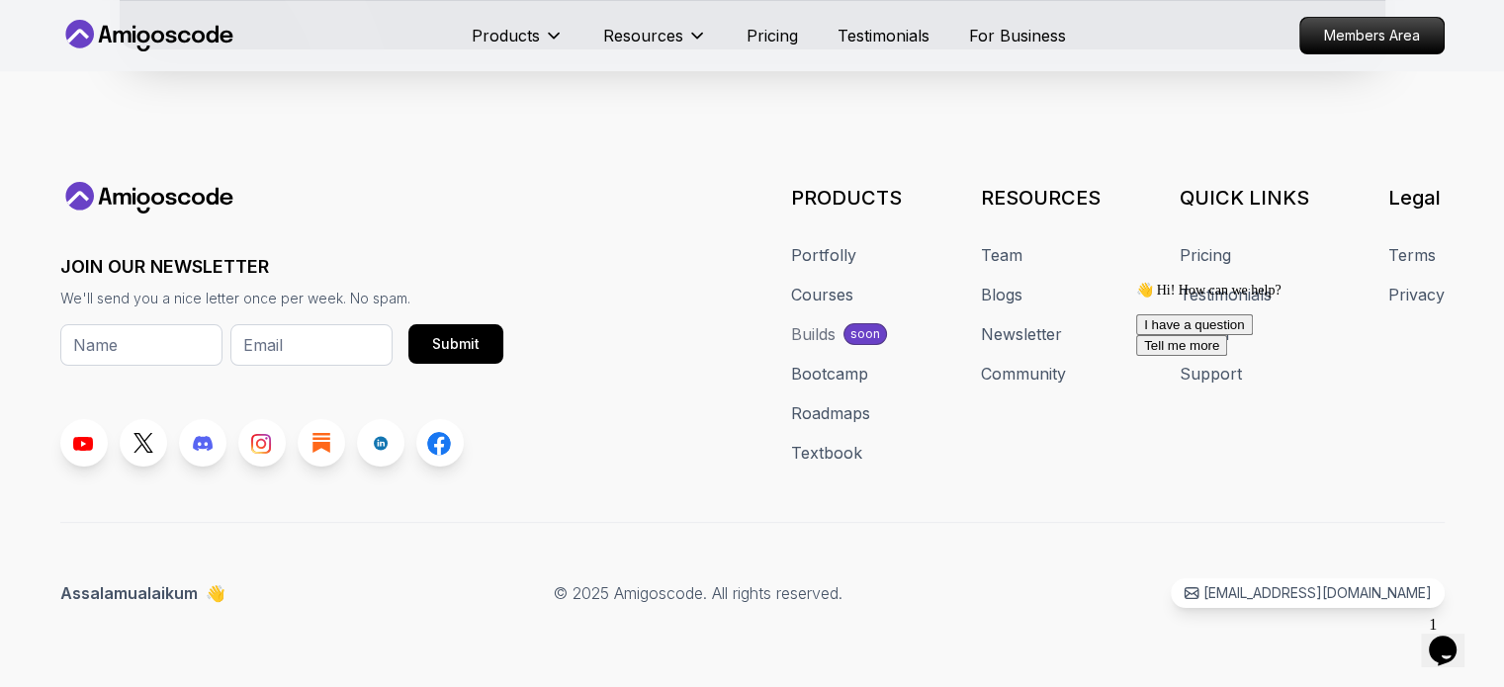
scroll to position [2471, 0]
click at [992, 40] on p "For Business" at bounding box center [1017, 36] width 97 height 24
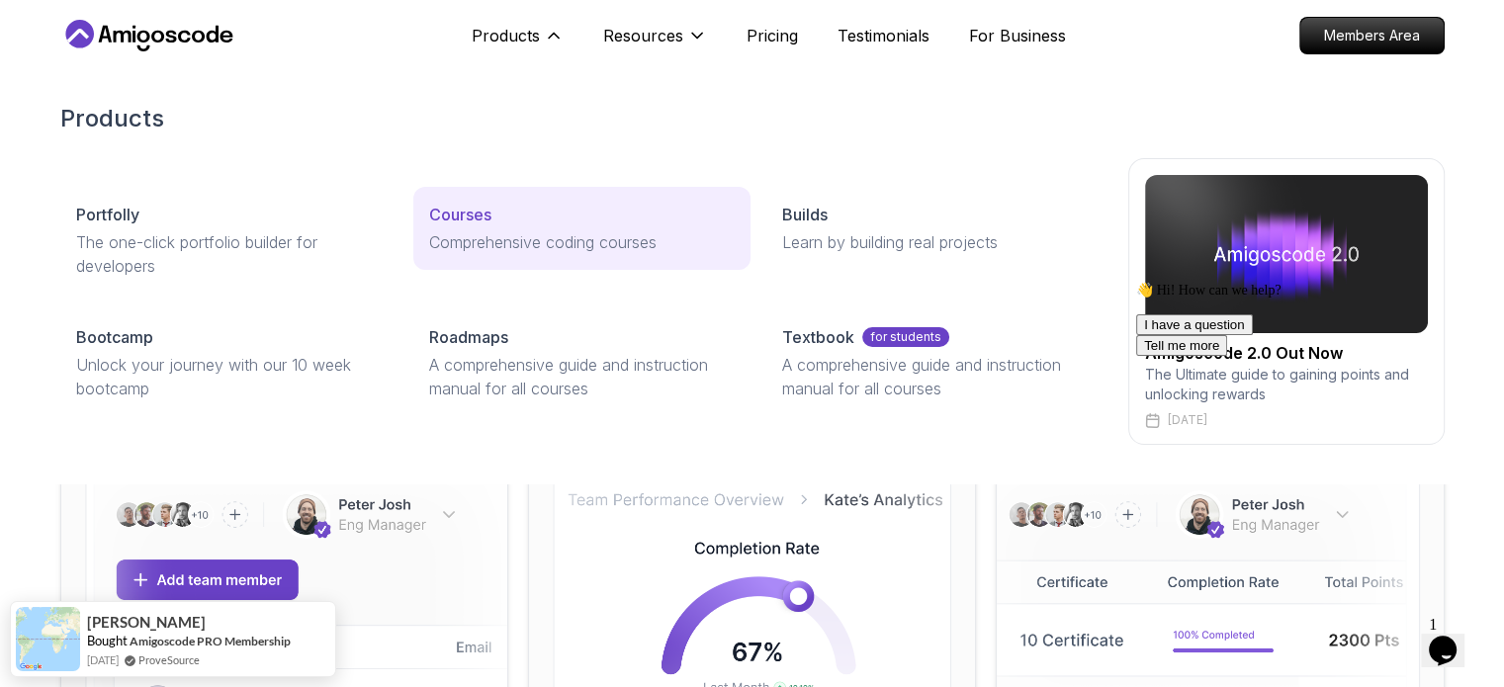
click at [473, 238] on p "Comprehensive coding courses" at bounding box center [581, 242] width 305 height 24
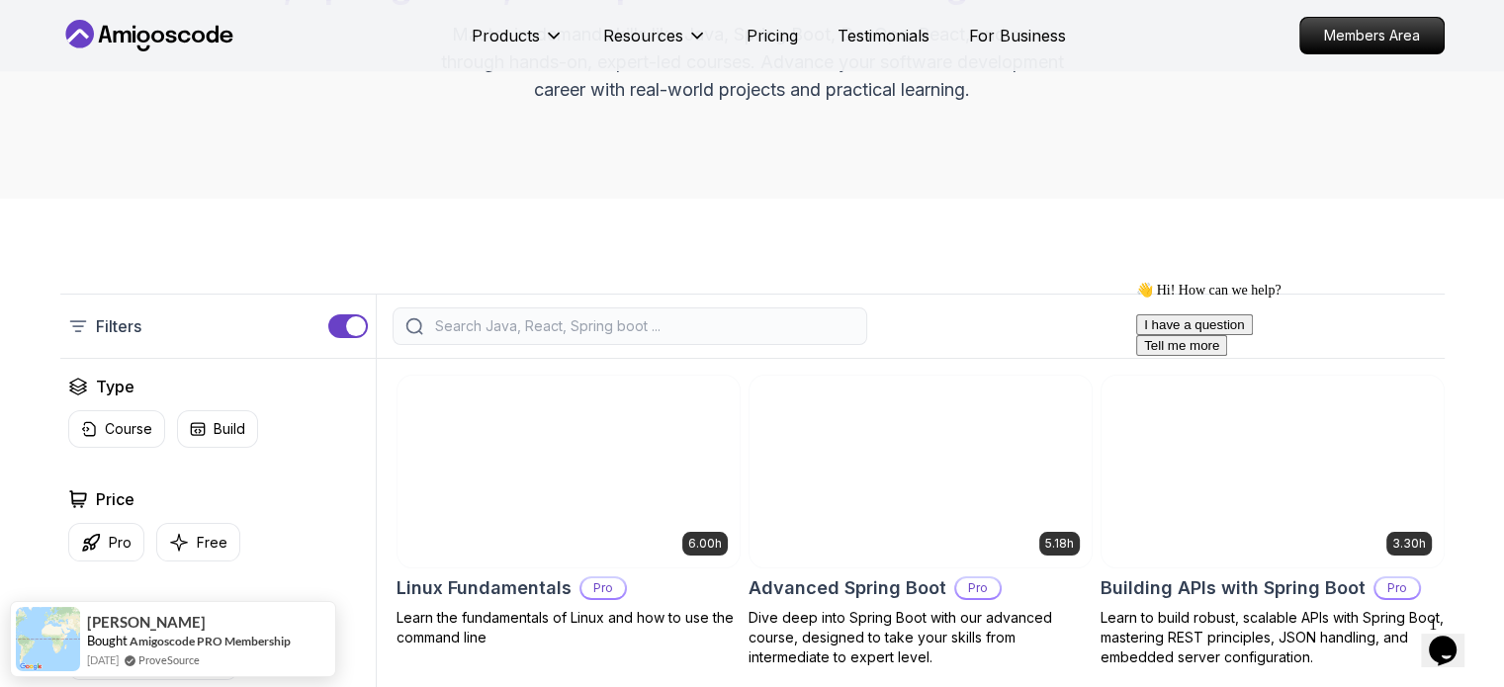
scroll to position [395, 0]
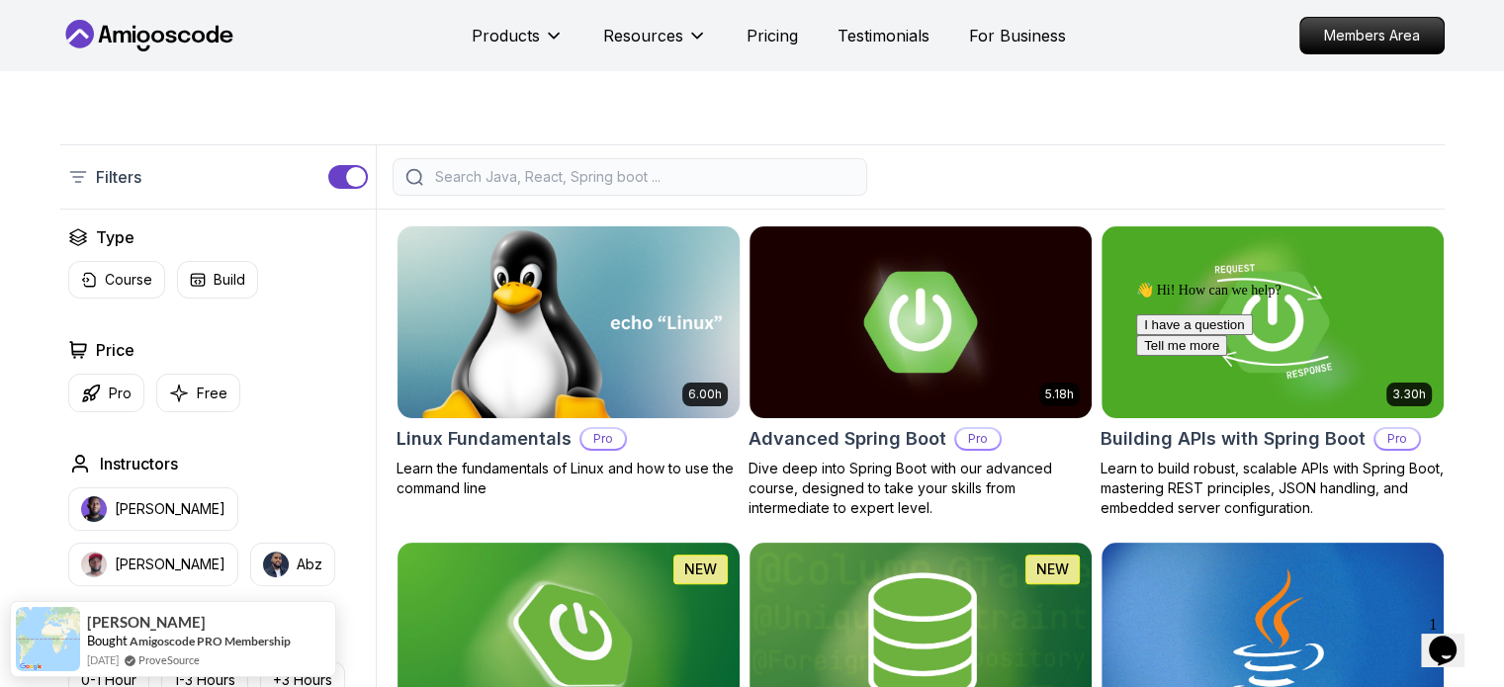
click at [581, 293] on img at bounding box center [567, 321] width 359 height 201
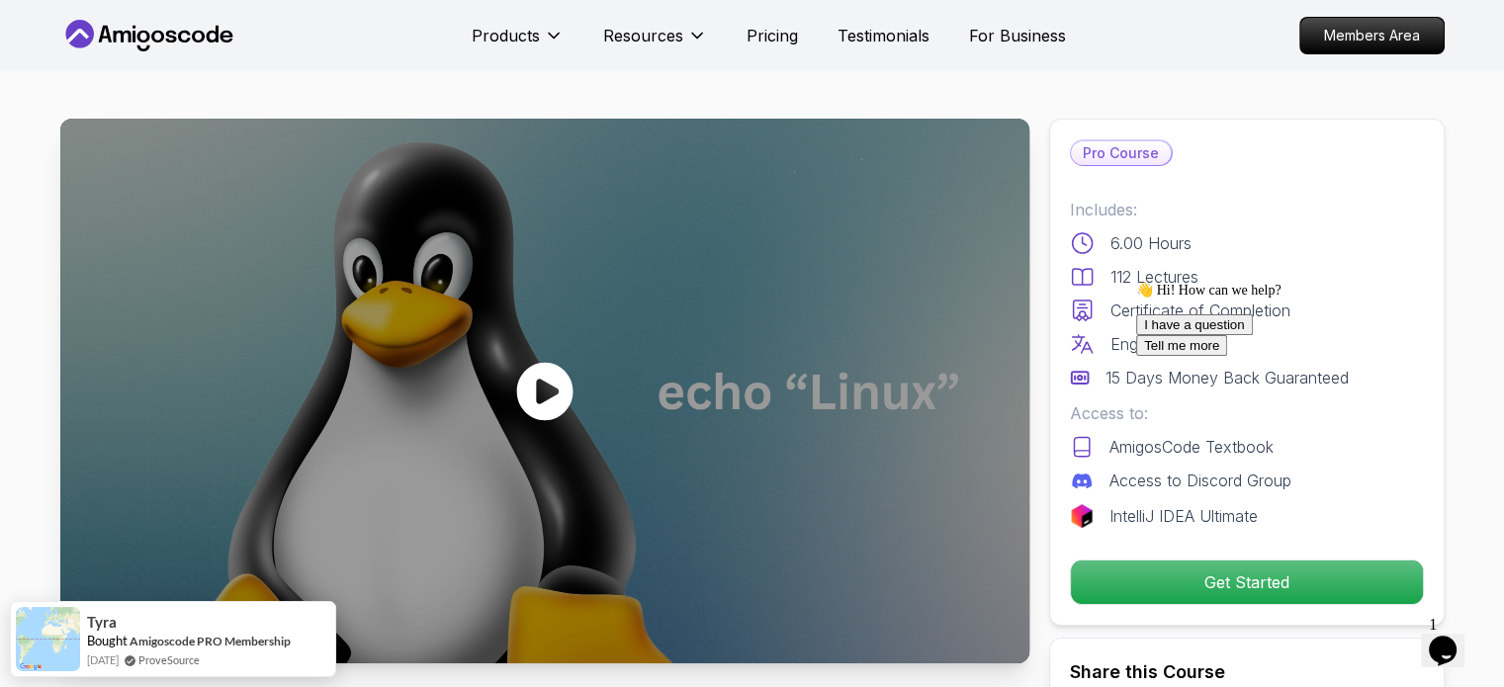
click at [538, 375] on icon at bounding box center [544, 391] width 56 height 58
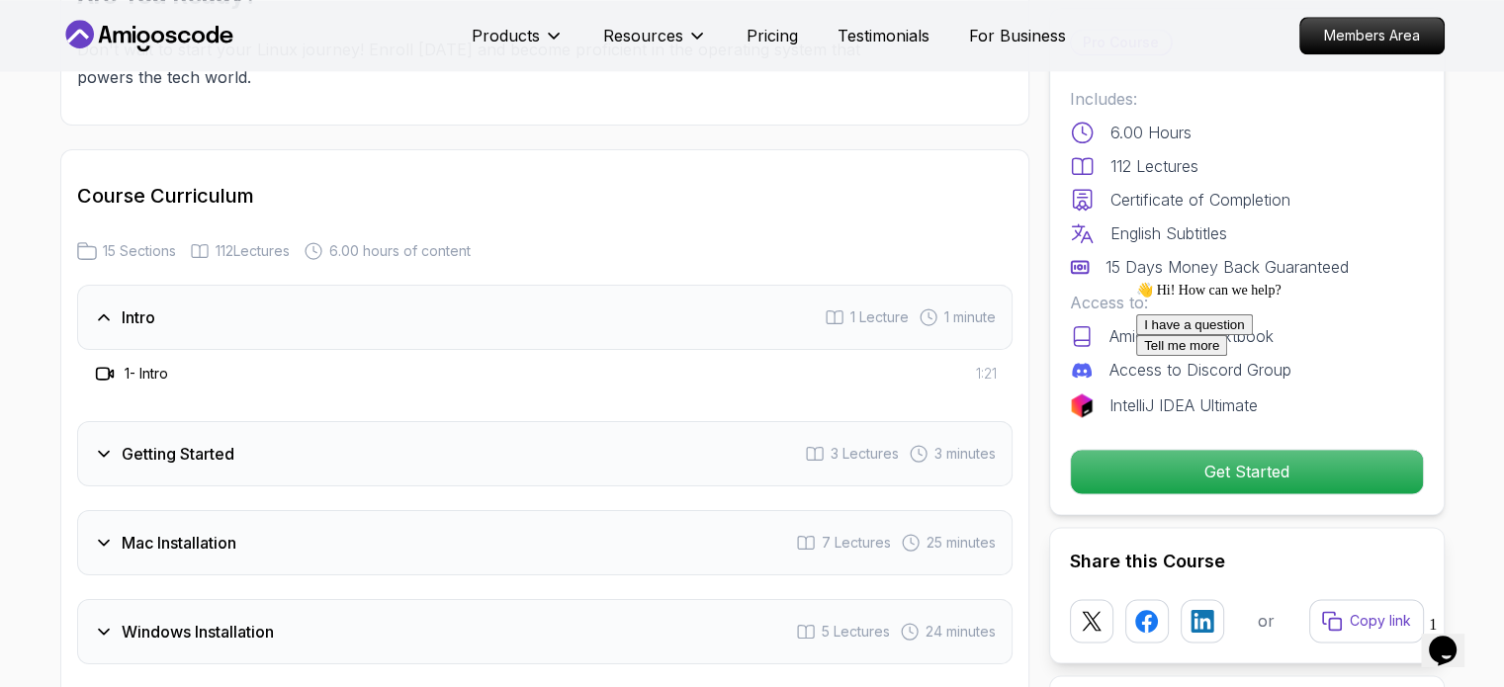
scroll to position [2570, 0]
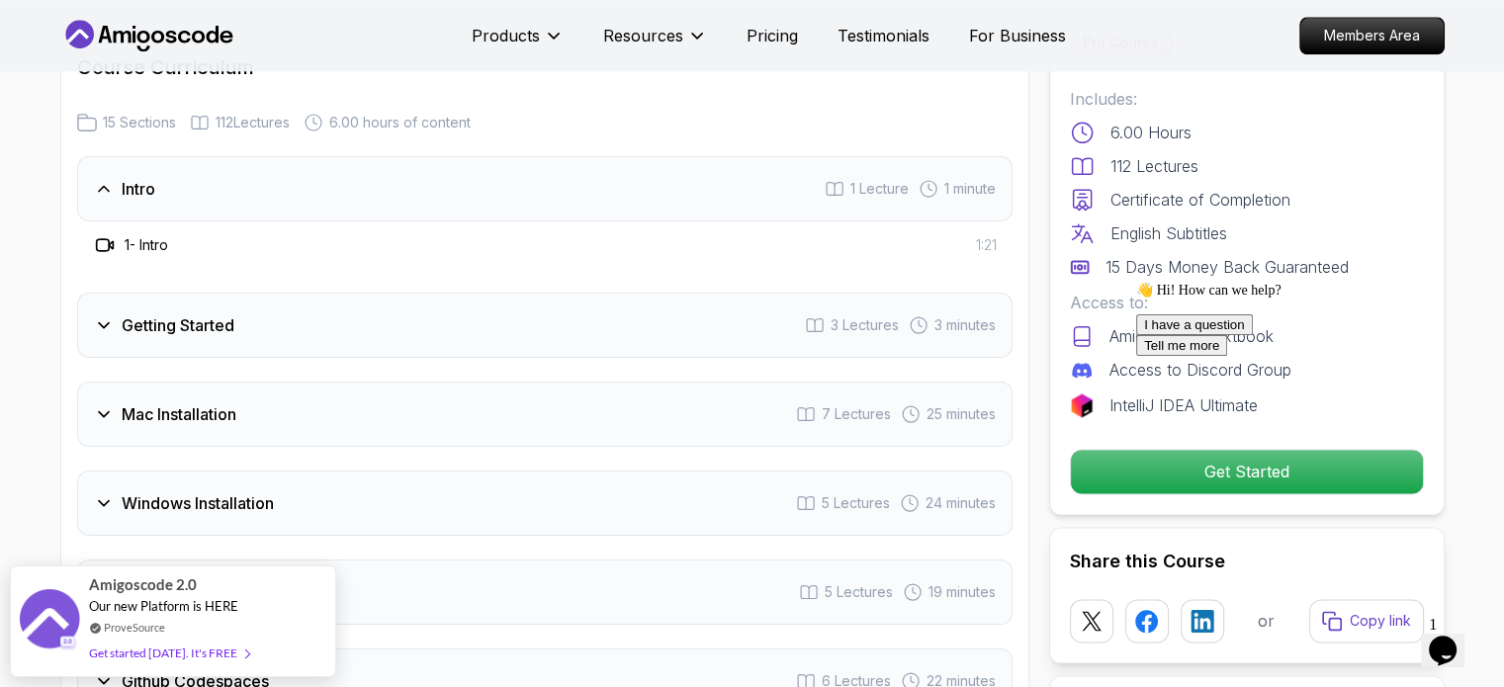
click at [174, 330] on h3 "Getting Started" at bounding box center [178, 325] width 113 height 24
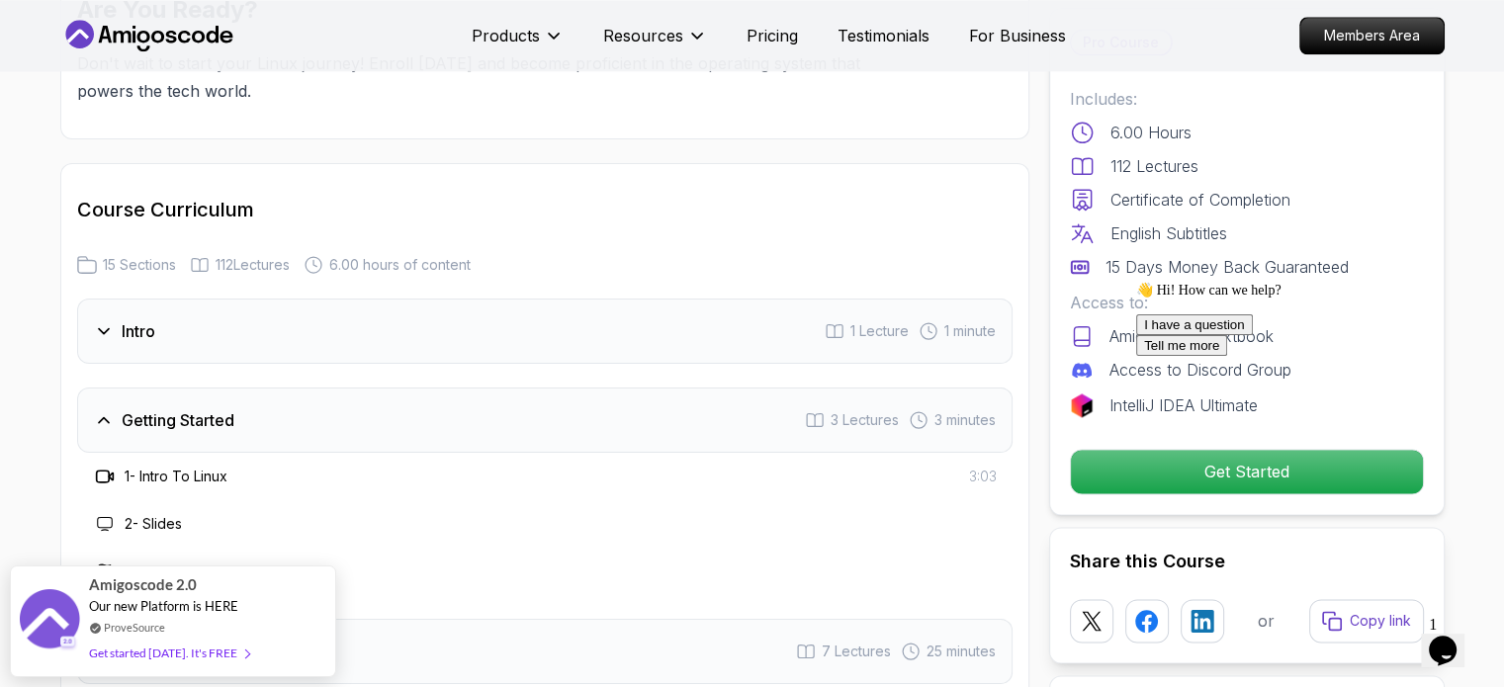
scroll to position [2373, 0]
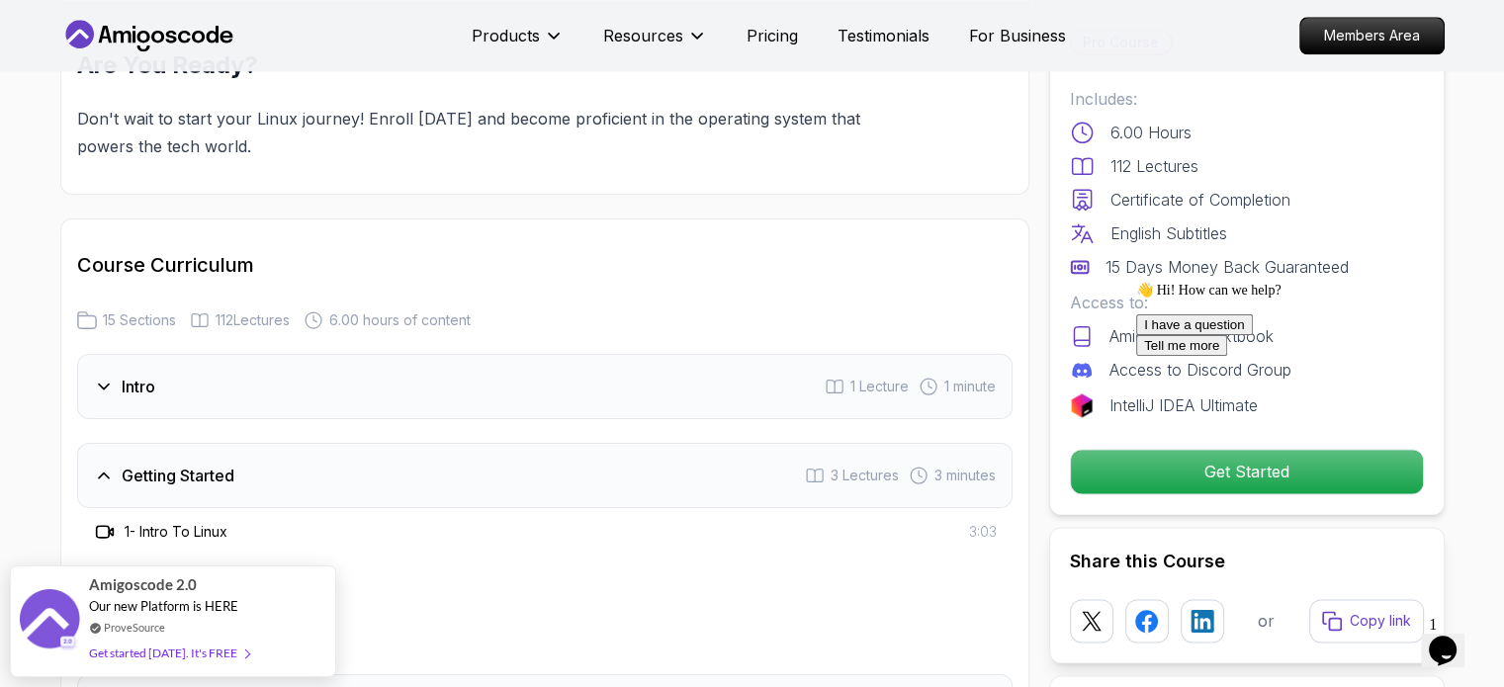
click at [159, 360] on div "Intro 1 Lecture 1 minute" at bounding box center [544, 386] width 935 height 65
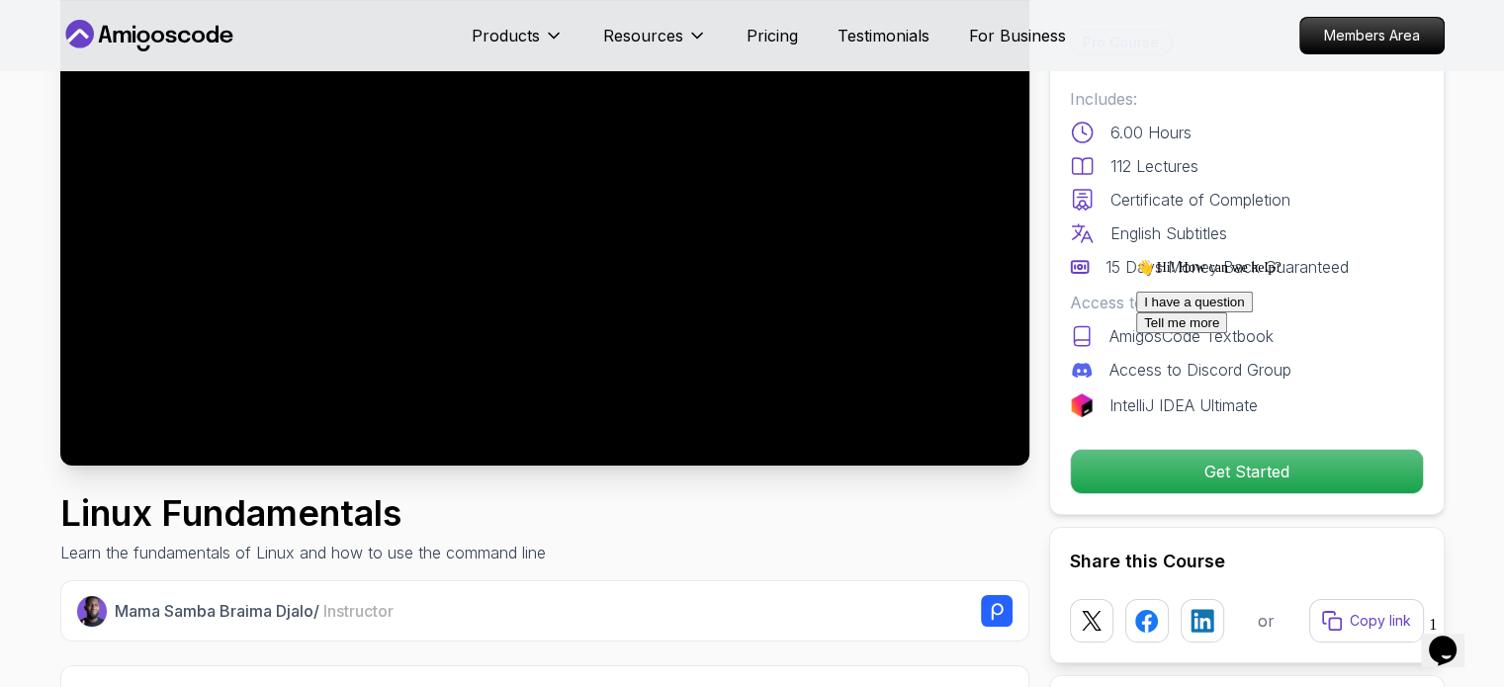
scroll to position [395, 0]
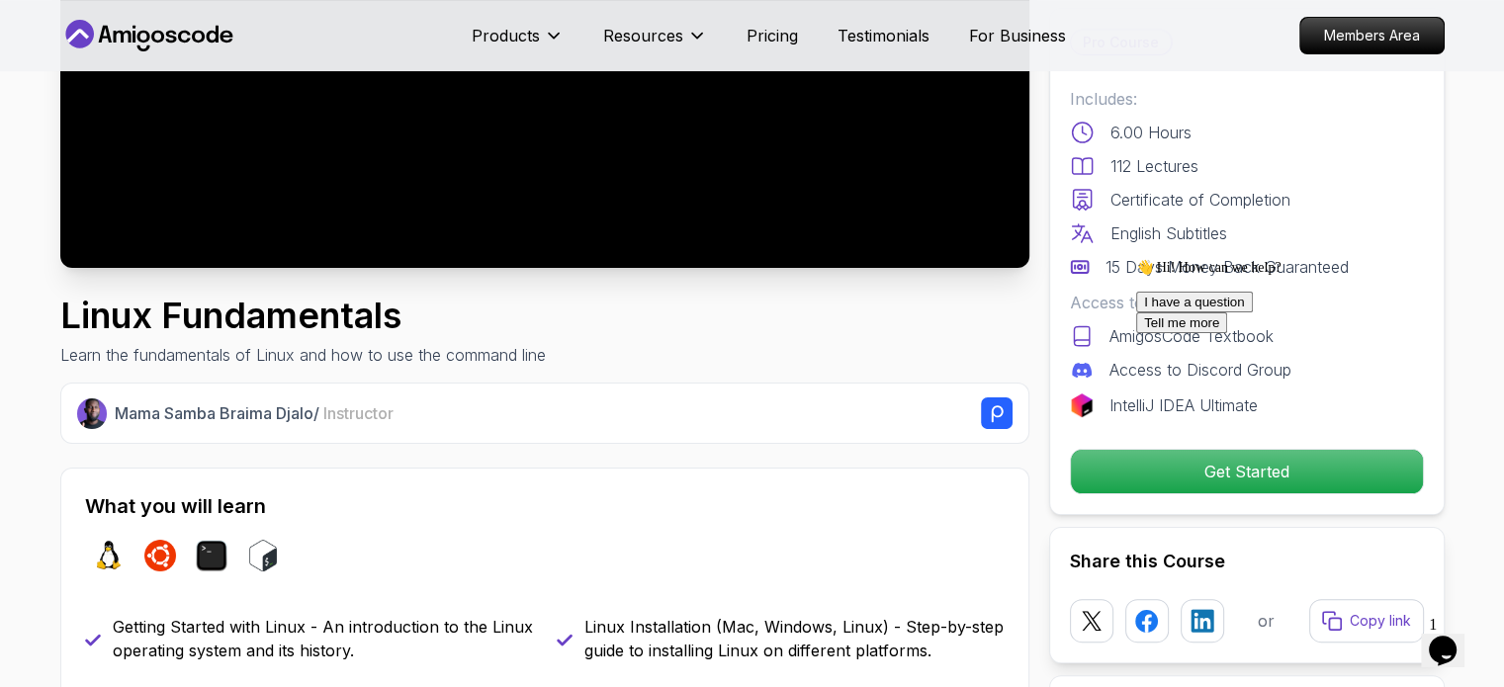
click at [1136, 259] on icon "Chat attention grabber" at bounding box center [1136, 259] width 0 height 0
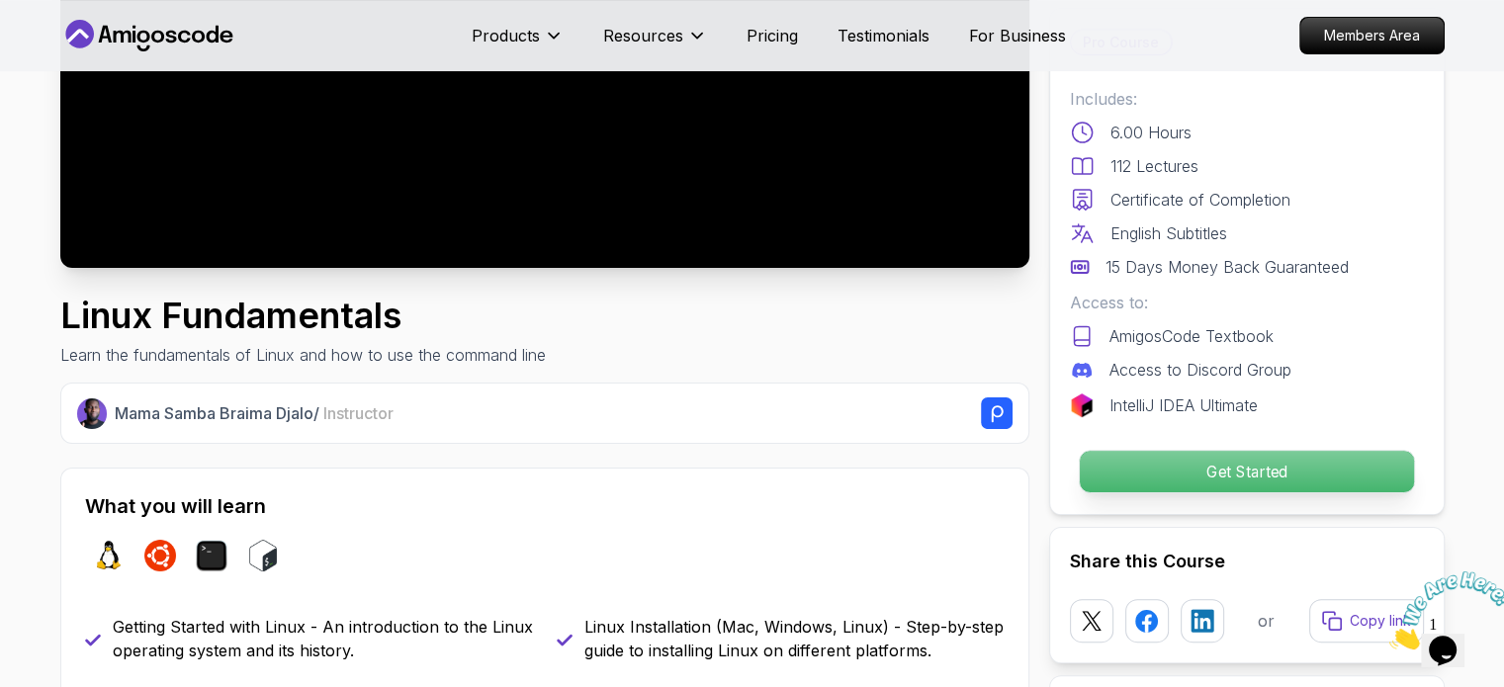
click at [1275, 470] on p "Get Started" at bounding box center [1246, 472] width 334 height 42
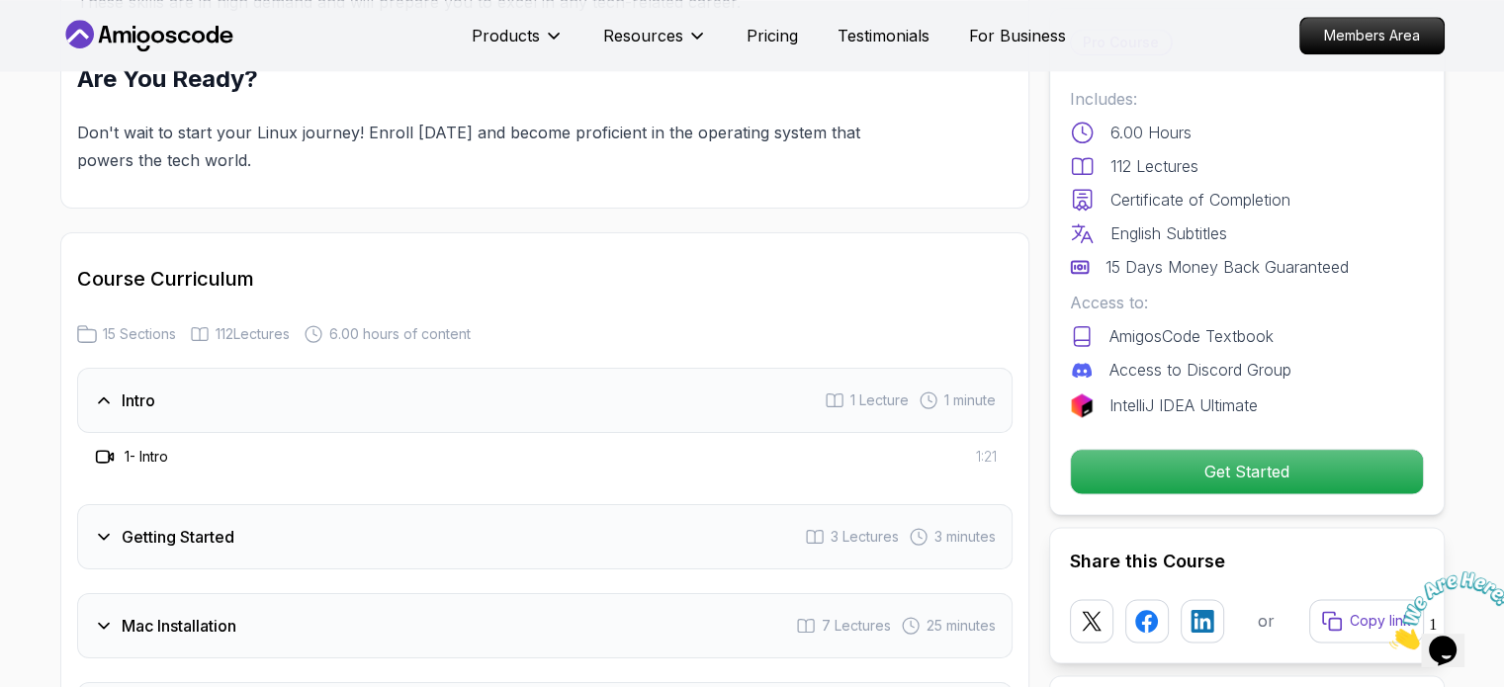
scroll to position [2358, 0]
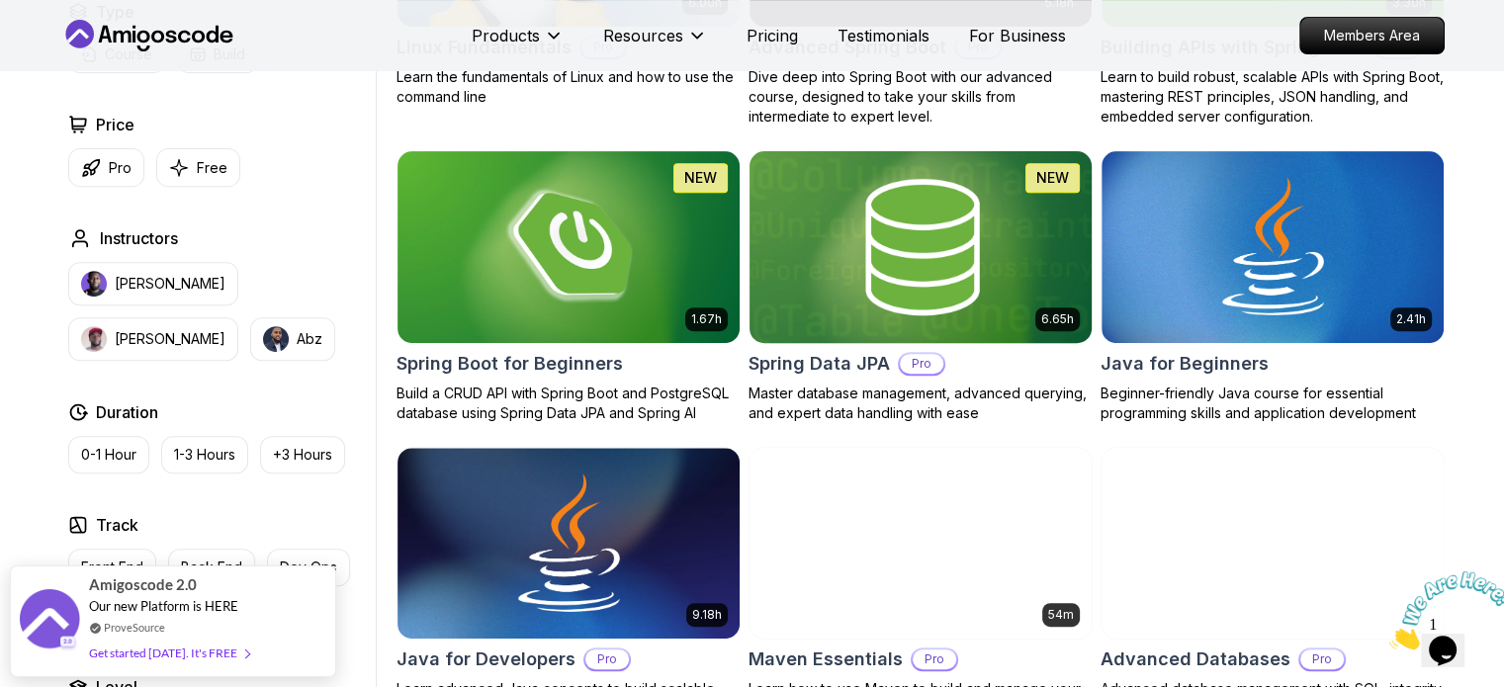
scroll to position [791, 0]
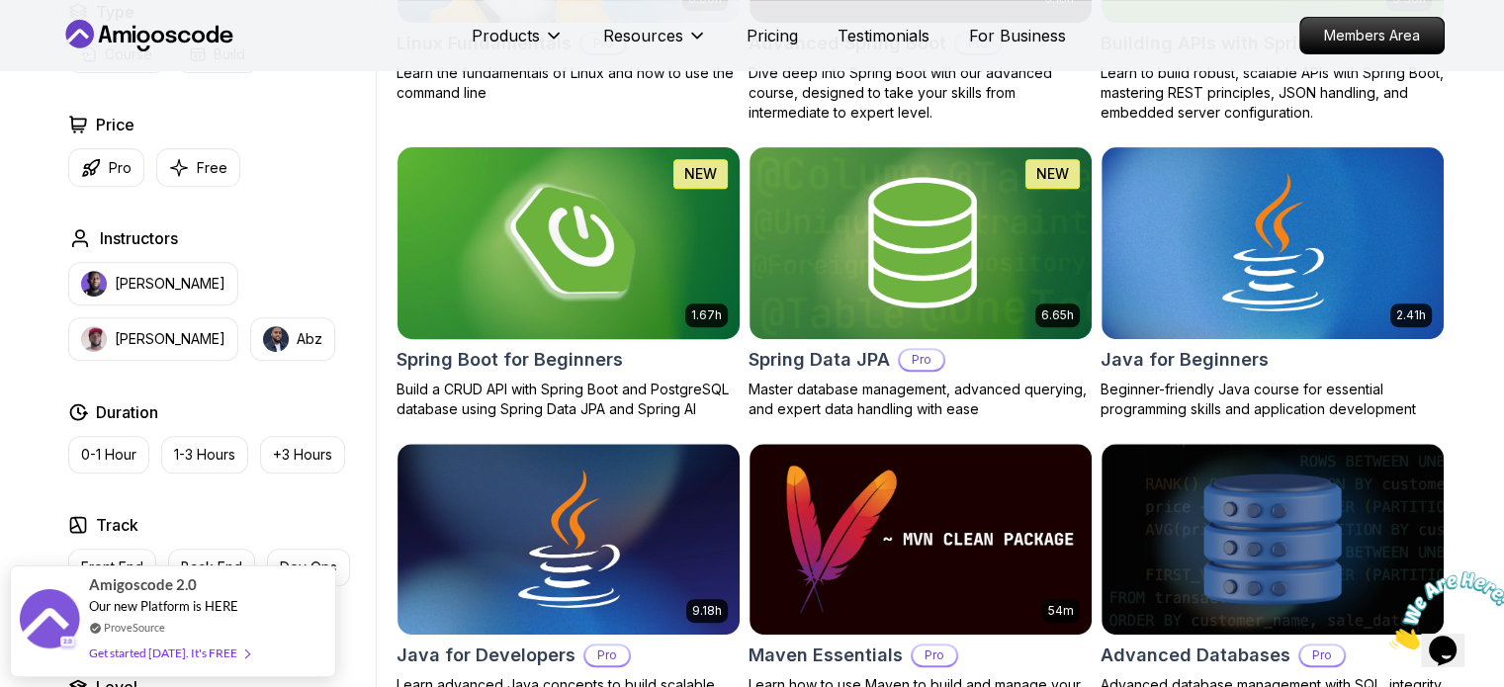
click at [506, 213] on img at bounding box center [567, 242] width 359 height 201
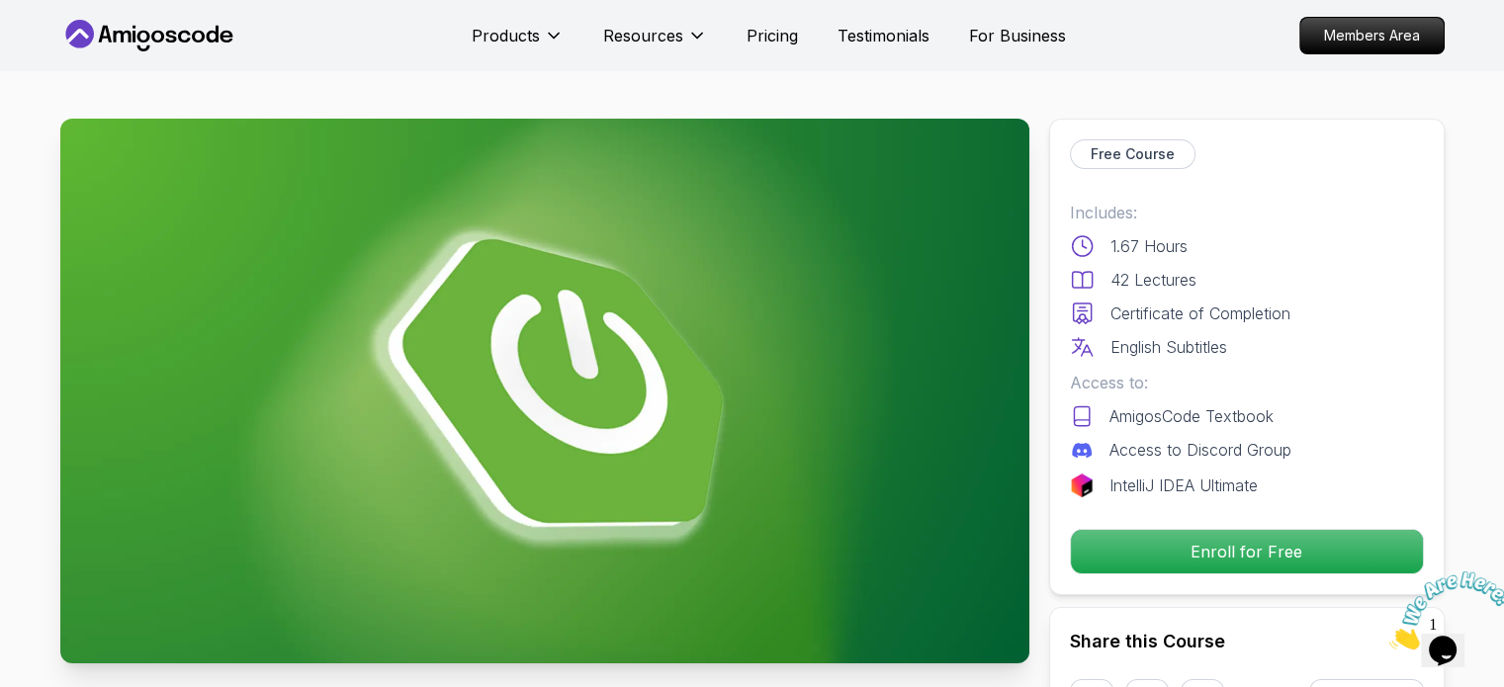
scroll to position [99, 0]
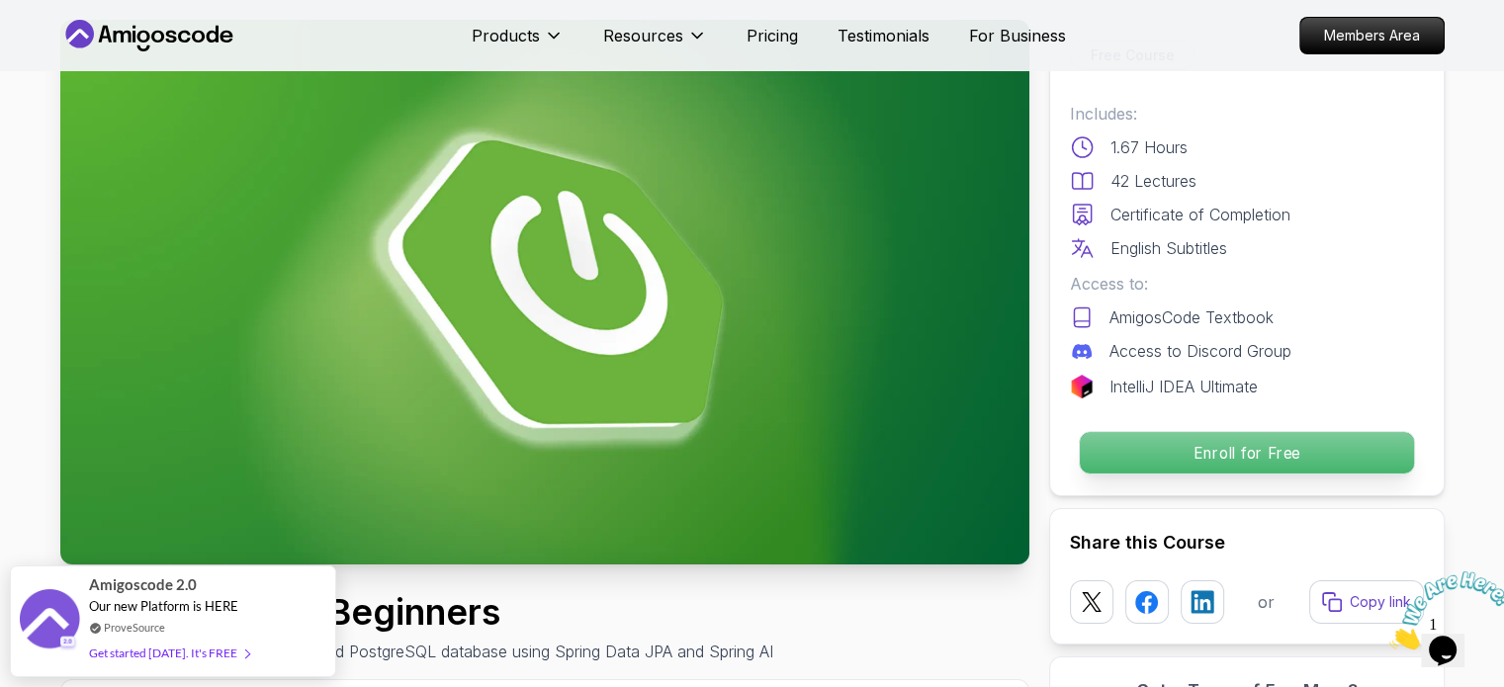
click at [1164, 443] on p "Enroll for Free" at bounding box center [1246, 453] width 334 height 42
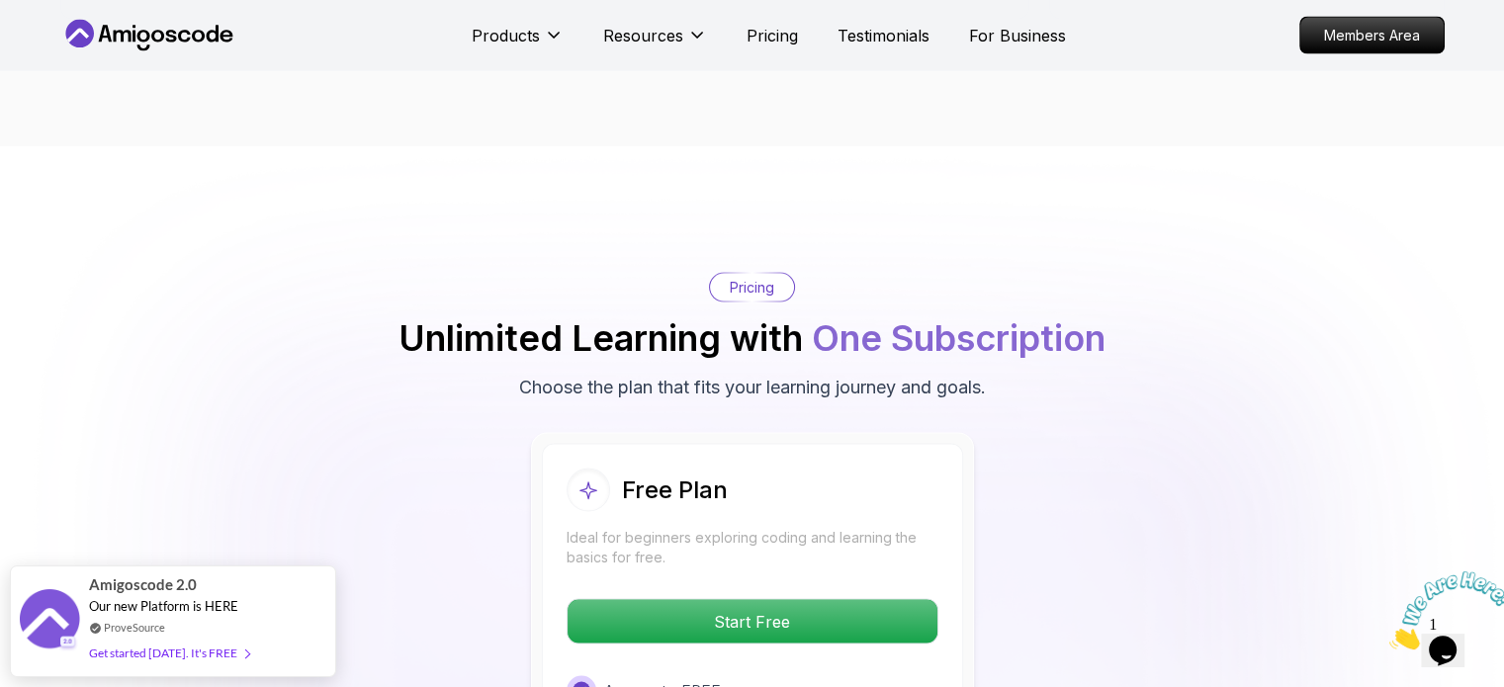
scroll to position [3677, 0]
